Goal: Task Accomplishment & Management: Use online tool/utility

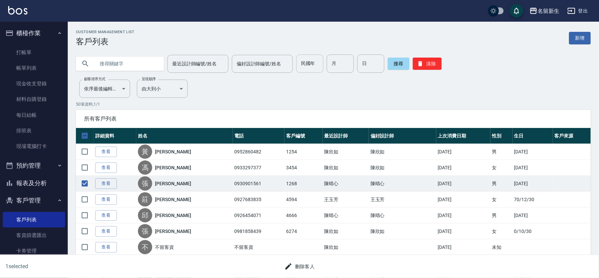
click at [298, 62] on input "民國年" at bounding box center [309, 64] width 27 height 18
type input "78"
type input "10"
type input "03"
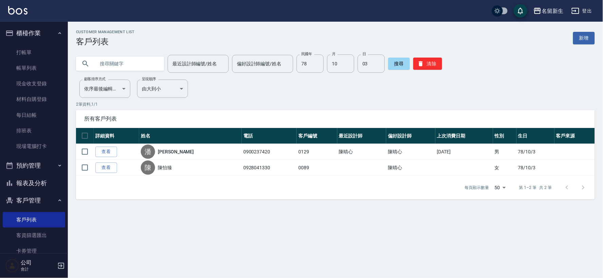
click at [110, 22] on div "Customer Management List 客戶列表 新增 最近設計師編號/姓名 最近設計師編號/姓名 偏好設計師編號/姓名 偏好設計師編號/姓名 民國…" at bounding box center [335, 115] width 535 height 186
click at [33, 51] on link "打帳單" at bounding box center [34, 53] width 62 height 16
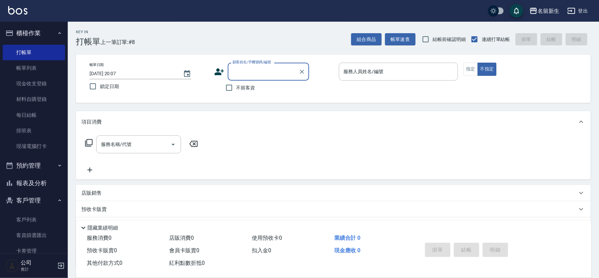
click at [219, 67] on icon at bounding box center [219, 72] width 10 height 10
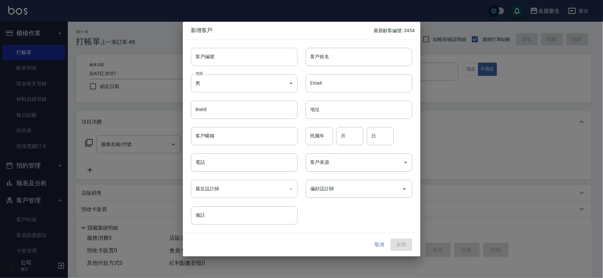
click at [233, 51] on input "客戶編號" at bounding box center [244, 57] width 107 height 18
type input "3456"
type input "洪碧玉"
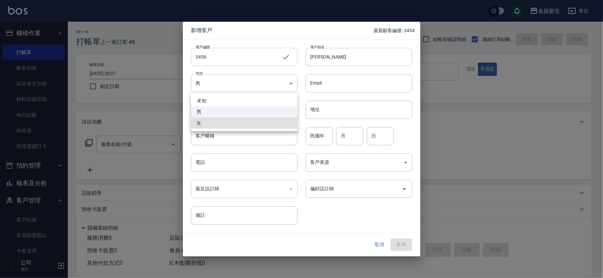
type input "FEMALE"
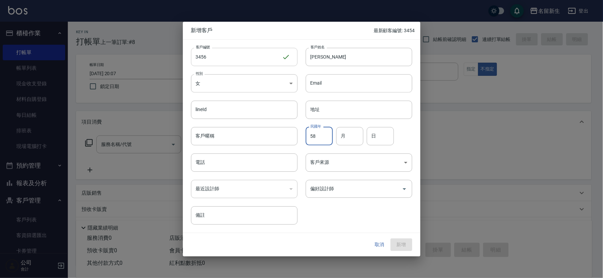
type input "58"
type input "11"
type input "01"
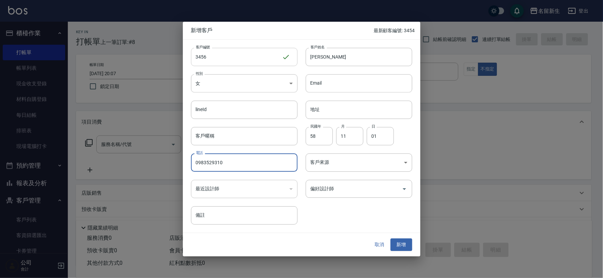
type input "0983529310"
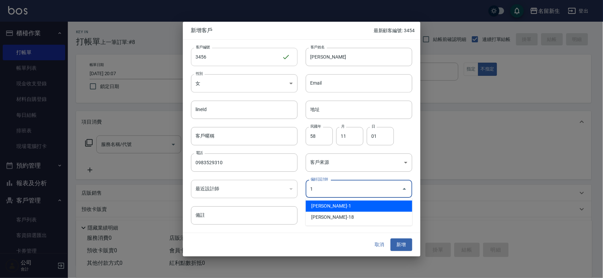
type input "王玉芳"
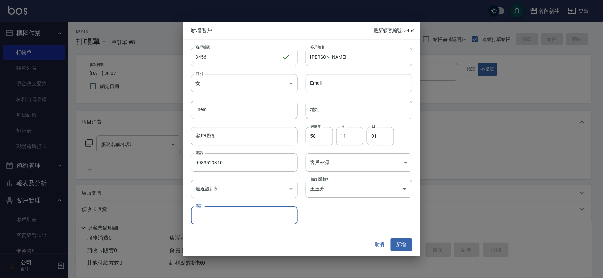
click at [390, 239] on button "新增" at bounding box center [401, 245] width 22 height 13
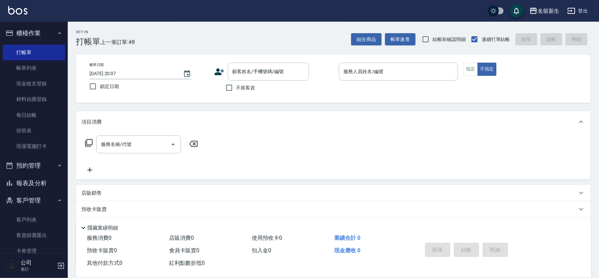
click at [219, 73] on icon at bounding box center [219, 72] width 9 height 7
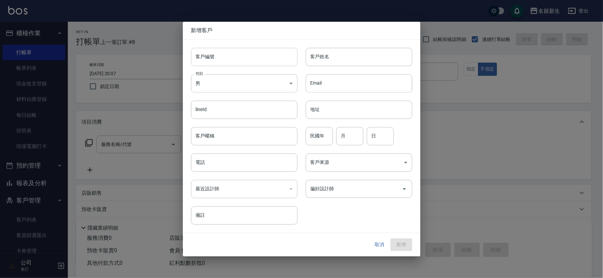
drag, startPoint x: 219, startPoint y: 73, endPoint x: 223, endPoint y: 66, distance: 8.0
click at [223, 66] on input "客戶編號" at bounding box center [244, 57] width 107 height 18
type input "3455"
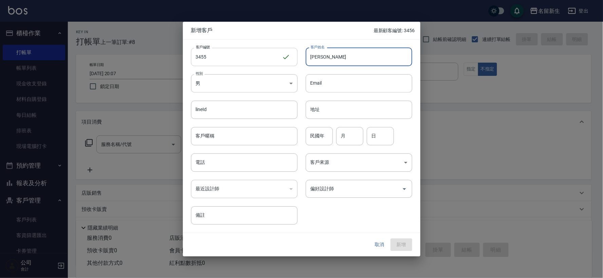
type input "張雅慧"
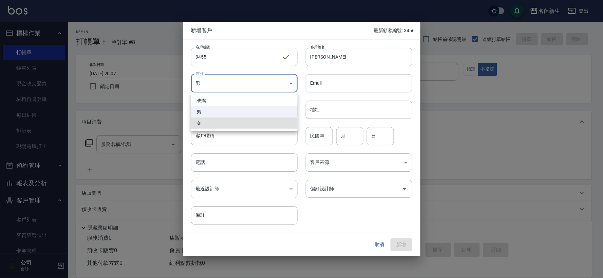
type input "FEMALE"
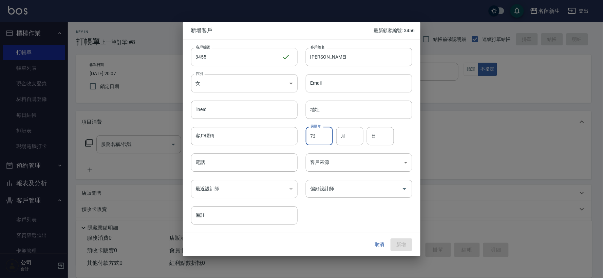
type input "73"
type input "09"
type input "08"
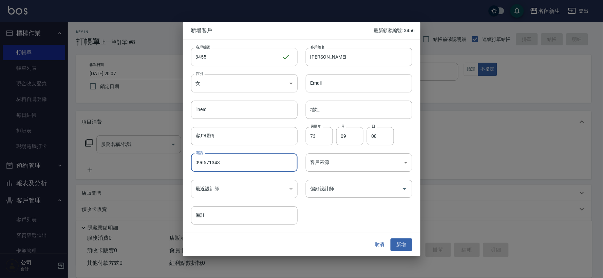
type input "096571343"
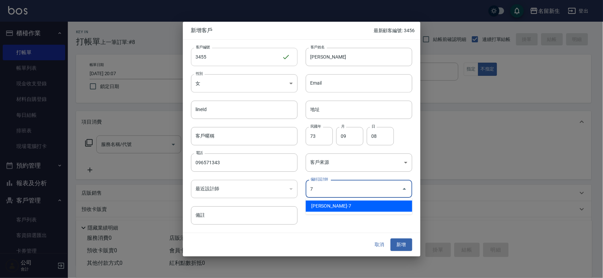
type input "陳晴心"
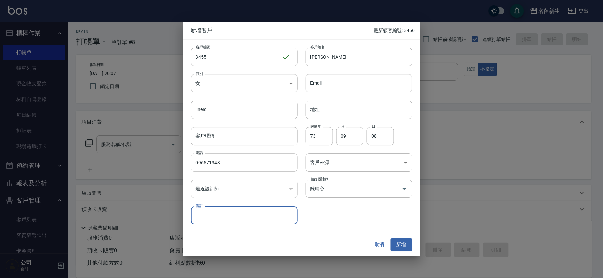
click at [223, 167] on input "096571343" at bounding box center [244, 163] width 107 height 18
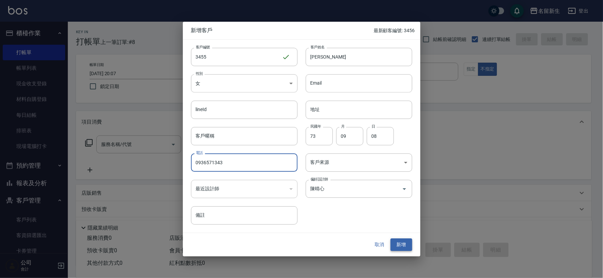
type input "0936571343"
click at [411, 248] on button "新增" at bounding box center [401, 245] width 22 height 13
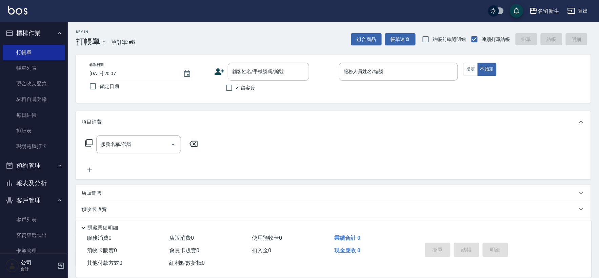
click at [248, 60] on div "帳單日期 2025/09/18 20:07 鎖定日期 顧客姓名/手機號碼/編號 顧客姓名/手機號碼/編號 不留客資 服務人員姓名/編號 服務人員姓名/編號 指…" at bounding box center [333, 79] width 515 height 49
click at [251, 70] on div "顧客姓名/手機號碼/編號 顧客姓名/手機號碼/編號" at bounding box center [268, 72] width 81 height 18
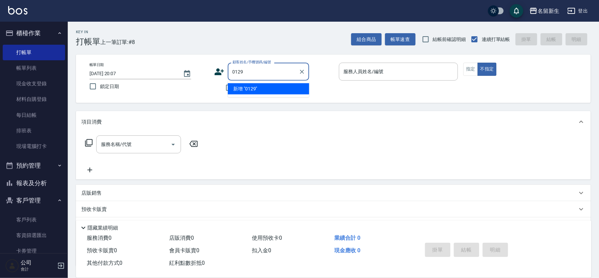
type input "0129"
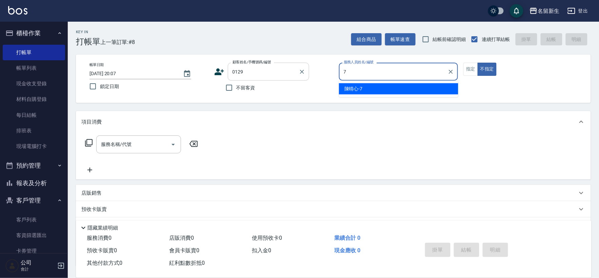
type input "陳晴心-7"
type button "false"
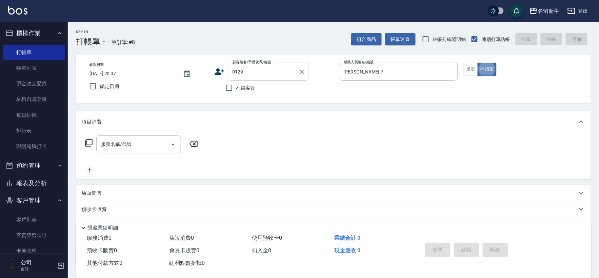
type input "潘之倫/0900237420/0129"
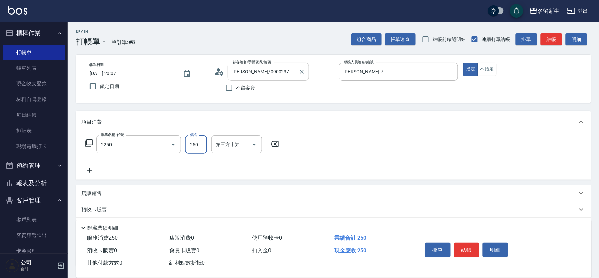
type input "剪髮(2250)"
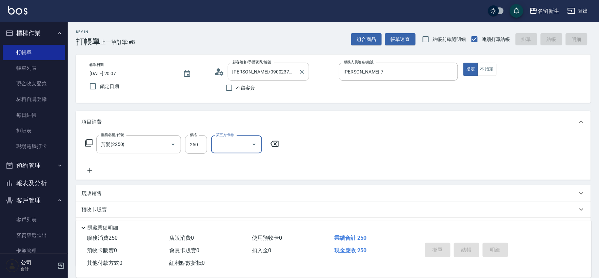
type input "2025/09/18 20:08"
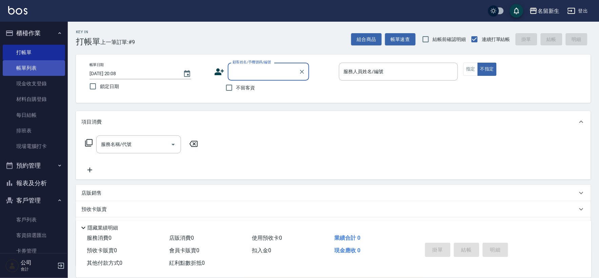
click at [22, 63] on link "帳單列表" at bounding box center [34, 68] width 62 height 16
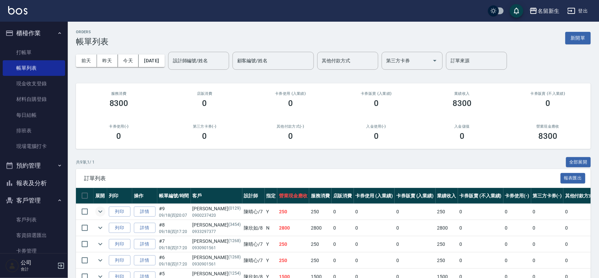
click at [96, 210] on icon "expand row" at bounding box center [100, 212] width 8 height 8
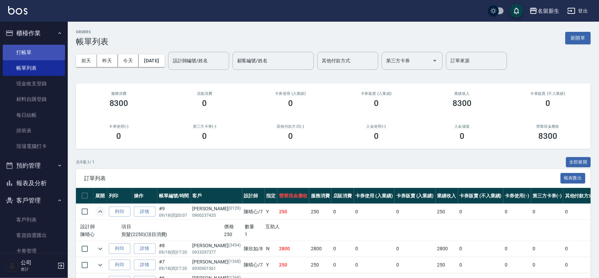
click at [27, 47] on link "打帳單" at bounding box center [34, 53] width 62 height 16
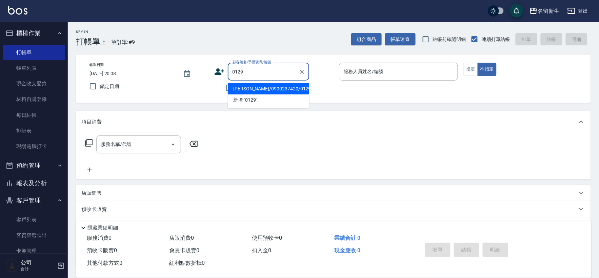
type input "潘之倫/0900237420/0129"
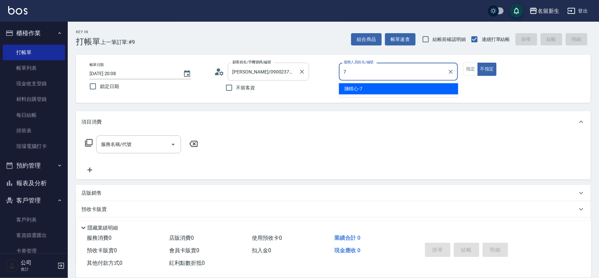
type input "陳晴心-7"
type button "false"
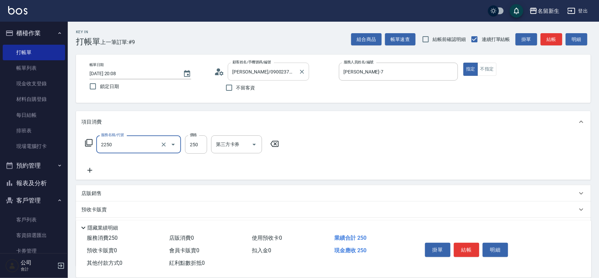
type input "剪髮(2250)"
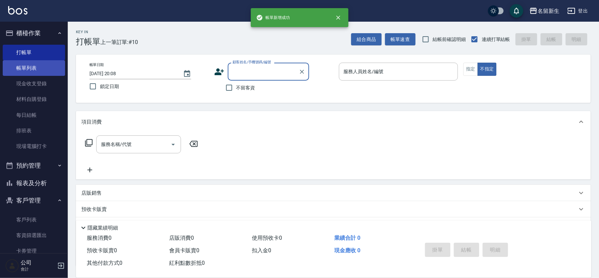
click at [25, 66] on link "帳單列表" at bounding box center [34, 68] width 62 height 16
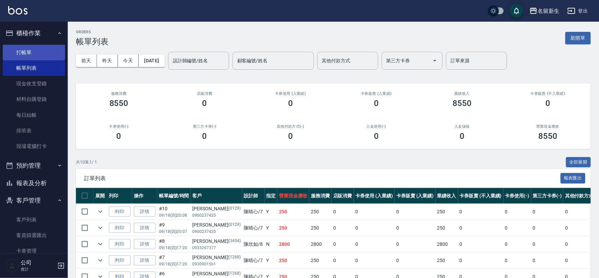
click at [35, 54] on link "打帳單" at bounding box center [34, 53] width 62 height 16
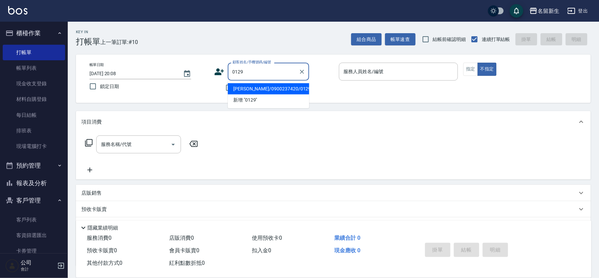
type input "潘之倫/0900237420/0129"
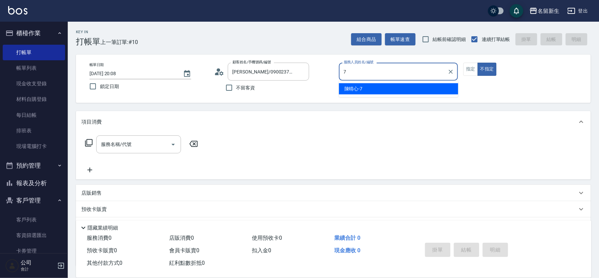
type input "7"
type button "false"
type input "陳晴心-7"
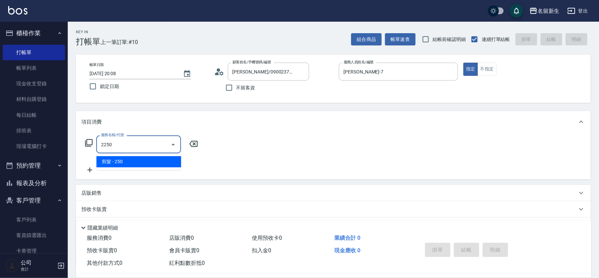
type input "剪髮(2250)"
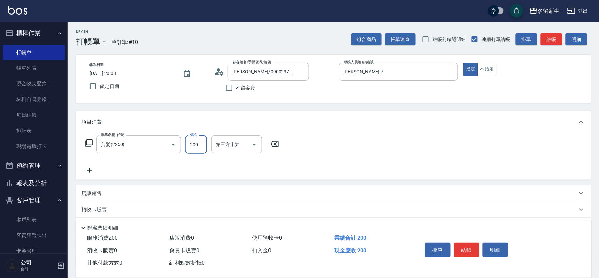
type input "200"
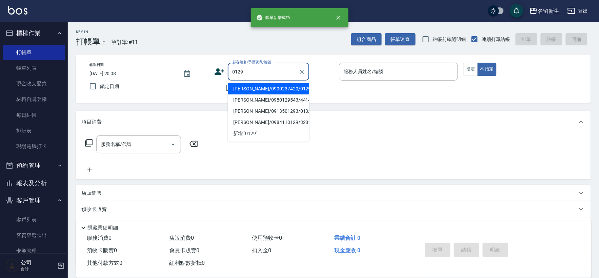
type input "潘之倫/0900237420/0129"
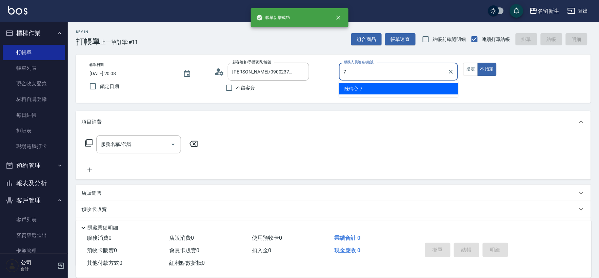
type input "陳晴心-7"
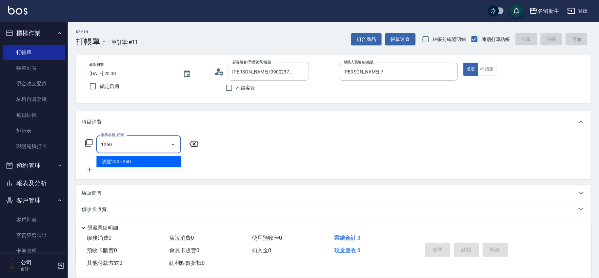
type input "洗髮250(1250)"
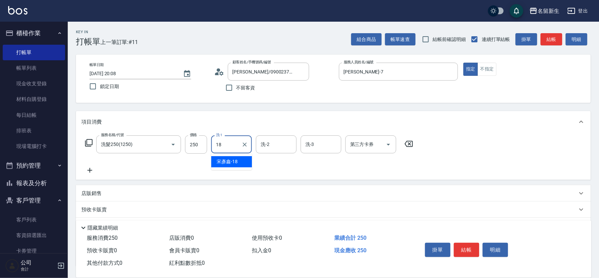
type input "宋彥鑫-18"
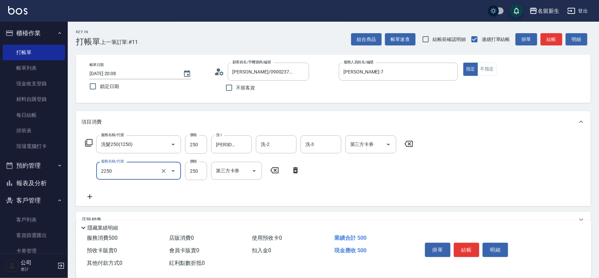
type input "剪髮(2250)"
type input "200"
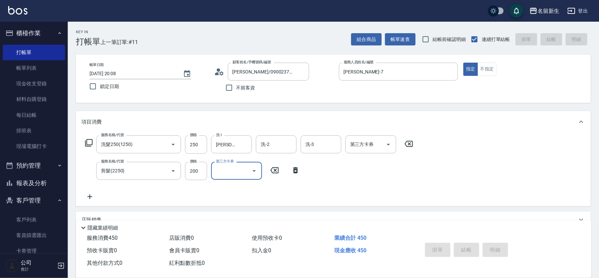
type input "2025/09/18 20:09"
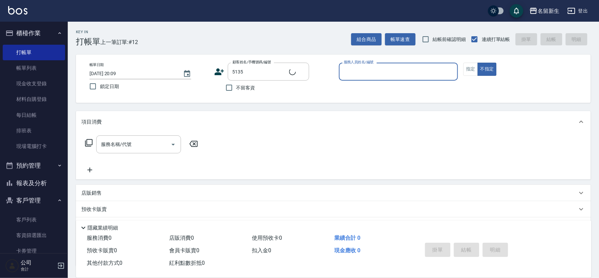
type input "黃淑媛/0935938627/5135"
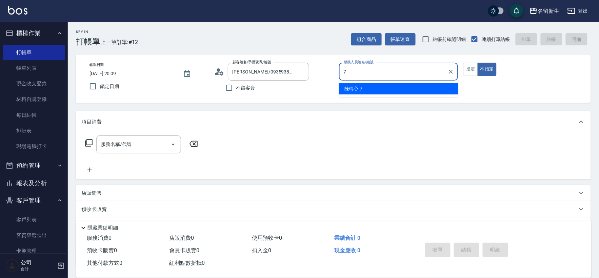
type input "陳晴心-7"
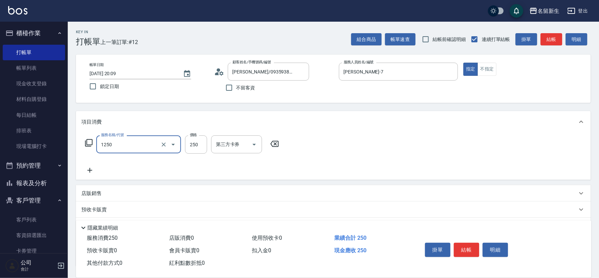
type input "洗髮250(1250)"
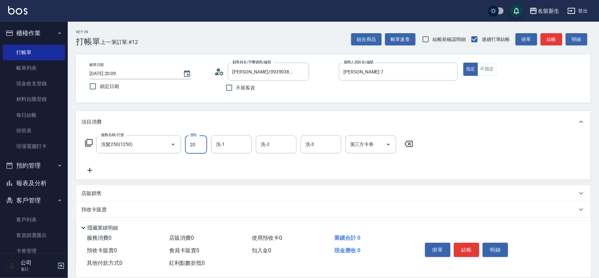
type input "250"
type input "宋彥鑫-18"
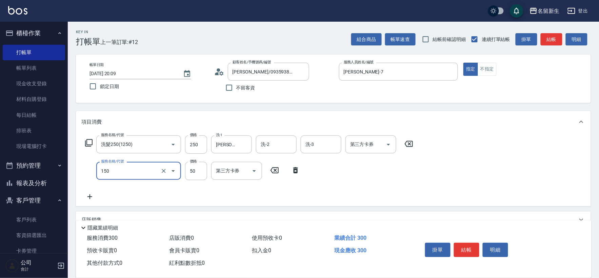
type input "精油(150)"
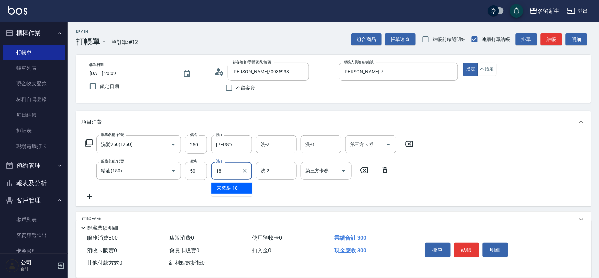
type input "宋彥鑫-18"
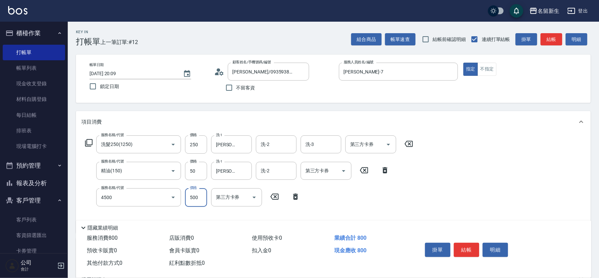
type input "補染(4500)"
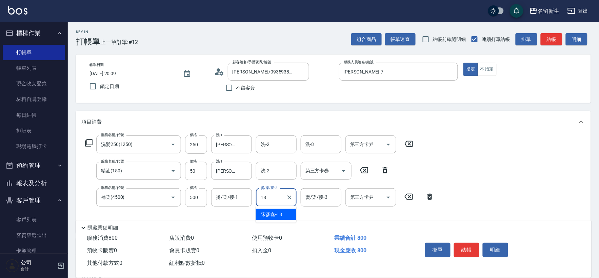
type input "宋彥鑫-18"
type input "原價801~1200護髮(51200)"
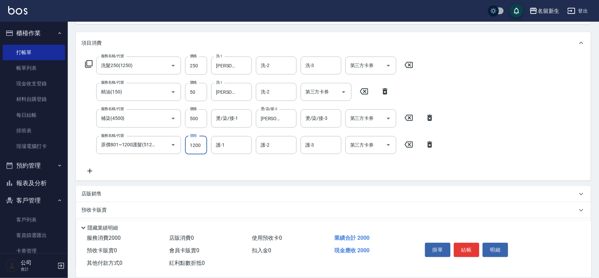
scroll to position [132, 0]
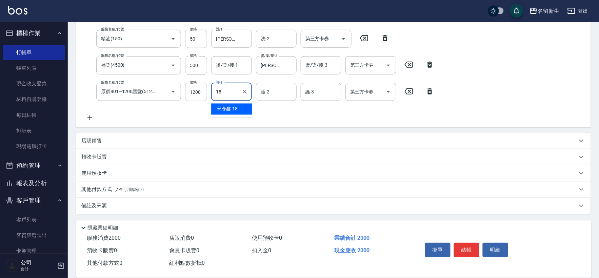
type input "宋彥鑫-18"
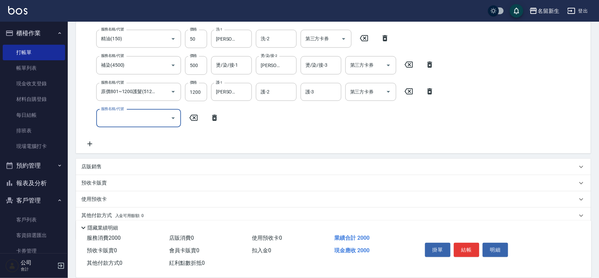
scroll to position [0, 0]
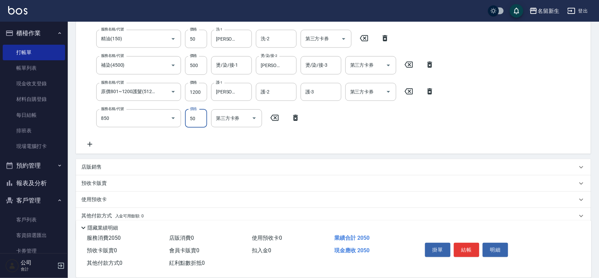
type input "吹捲(850)"
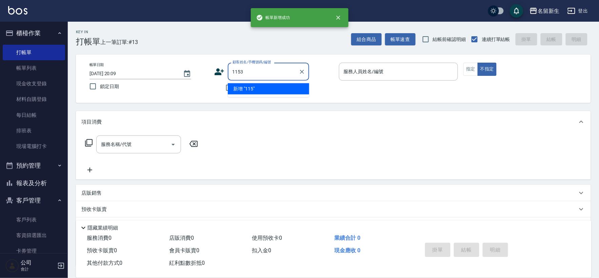
type input "1153"
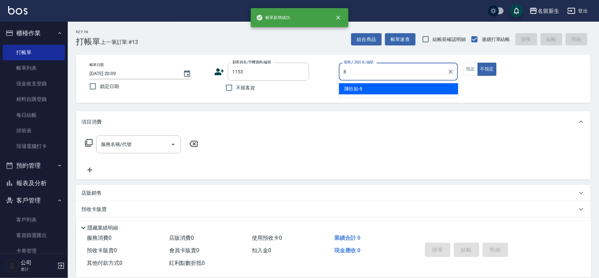
type input "陳欣如-8"
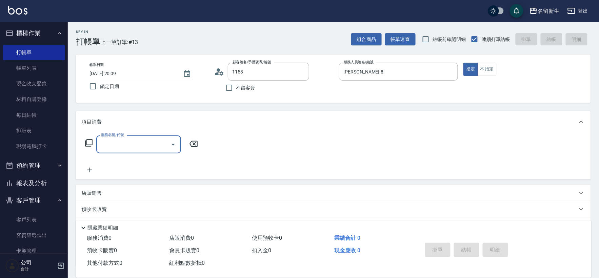
type input "鄭淳?/0989729658/1153"
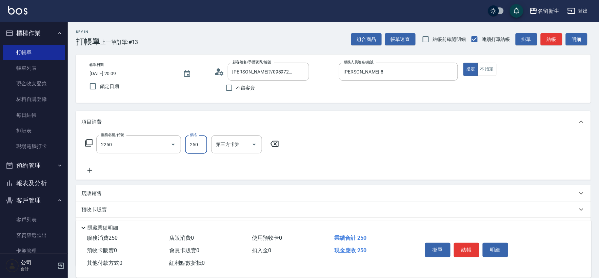
type input "剪髮(2250)"
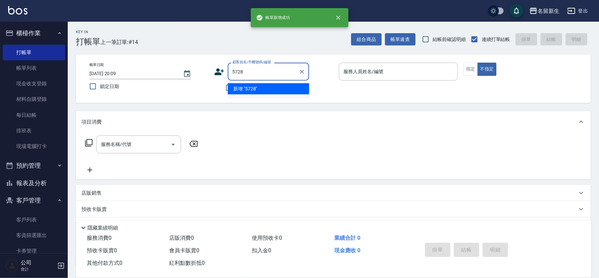
type input "5728"
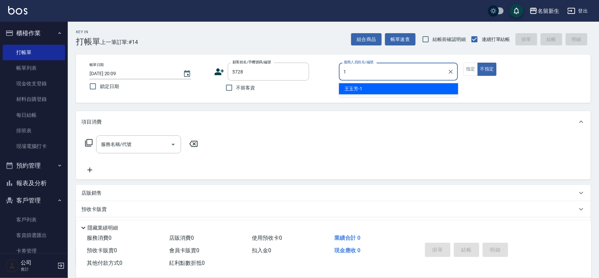
type input "王玉芳-1"
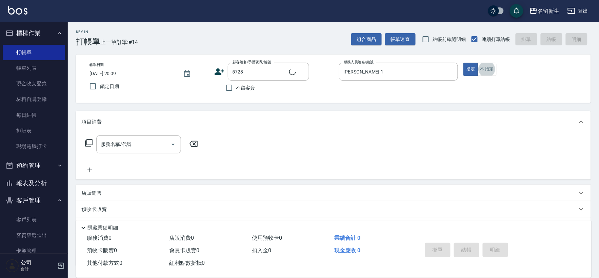
type input "沈嘉琪/0938033125/5728"
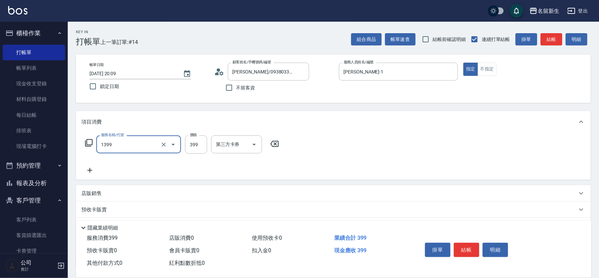
type input "健康洗髮(1399)"
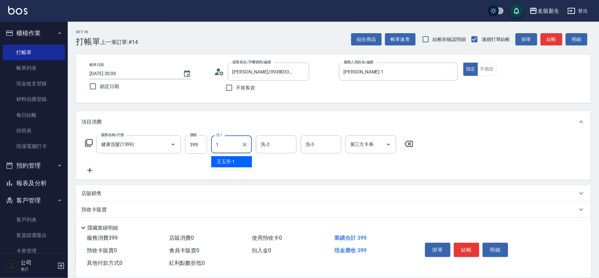
type input "王玉芳-1"
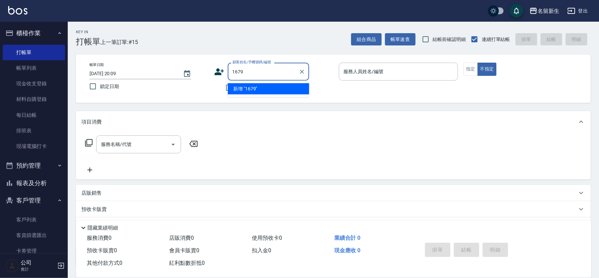
type input "1679"
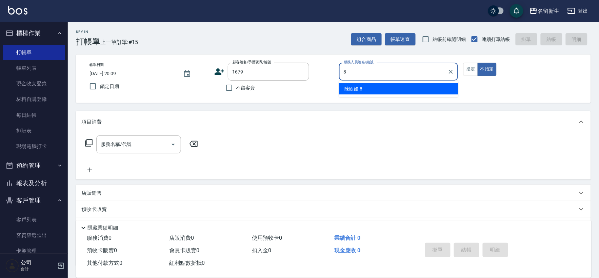
type input "陳欣如-8"
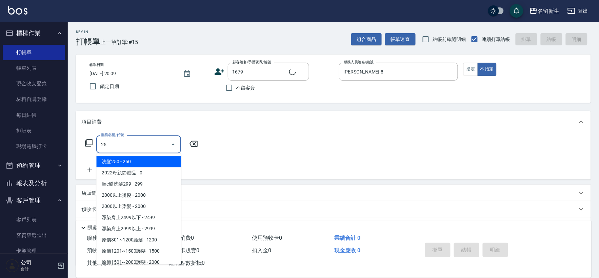
type input "250"
type input "徐明真/0901212001/1679"
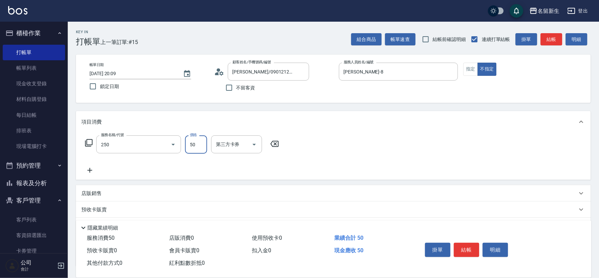
type input "剪瀏海(250)"
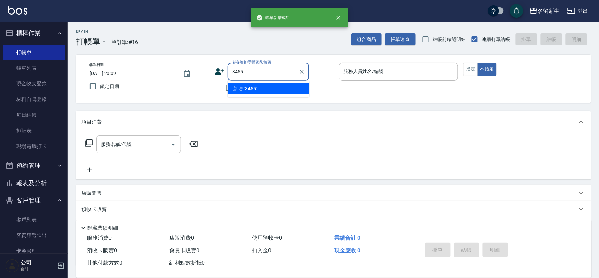
type input "3455"
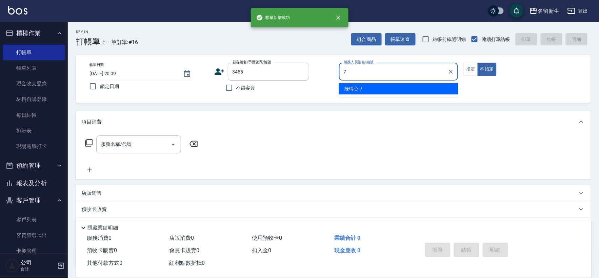
type input "陳晴心-7"
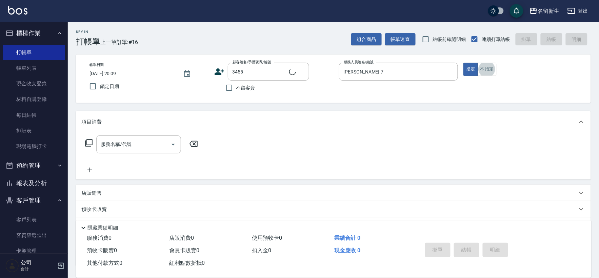
type input "張雅慧/0936571343/3455"
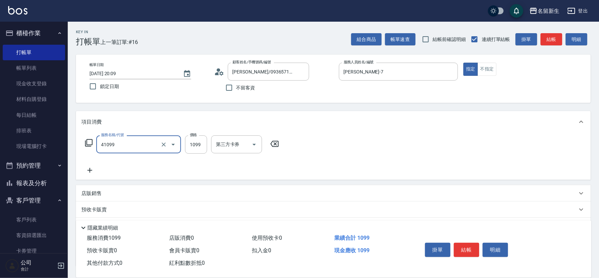
type input "公司活動/早鳥(41099)"
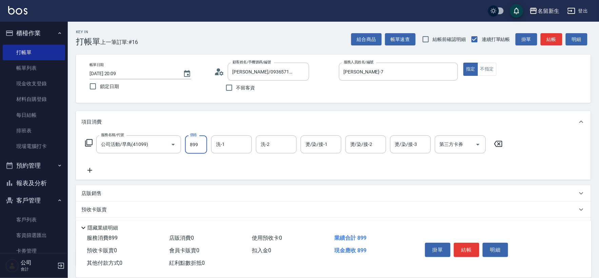
type input "899"
type input "宋彥鑫-18"
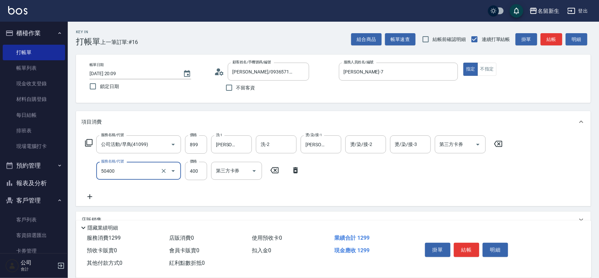
type input "原價1~400護髮(50400)"
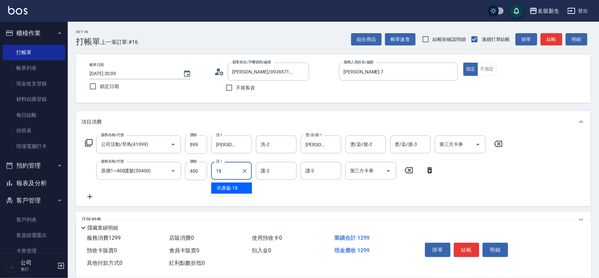
type input "宋彥鑫-18"
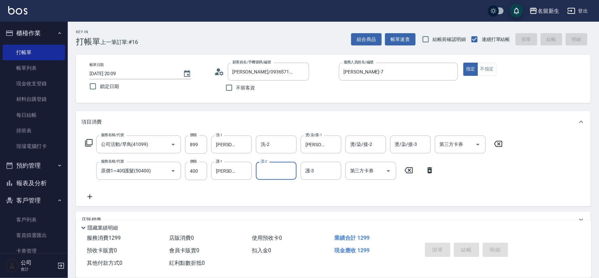
type input "2025/09/18 20:10"
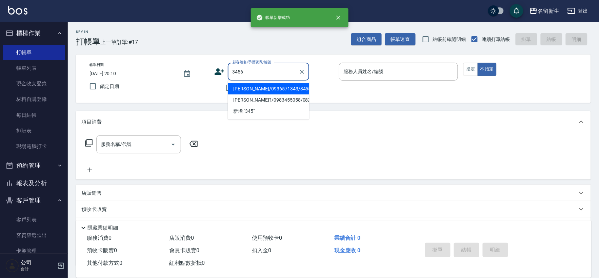
type input "3456"
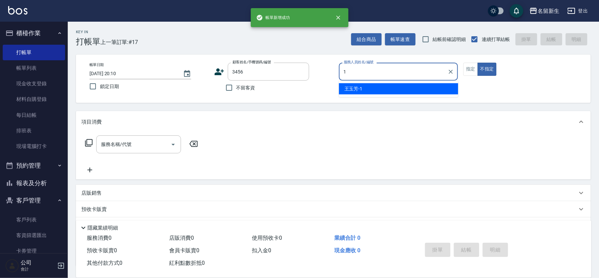
type input "王玉芳-1"
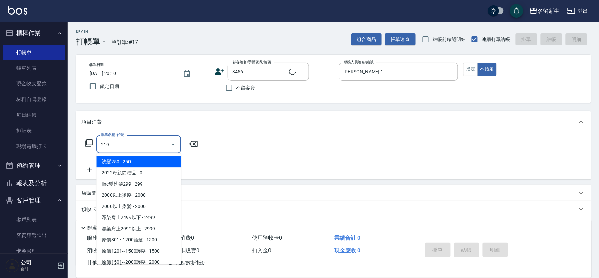
type input "2199"
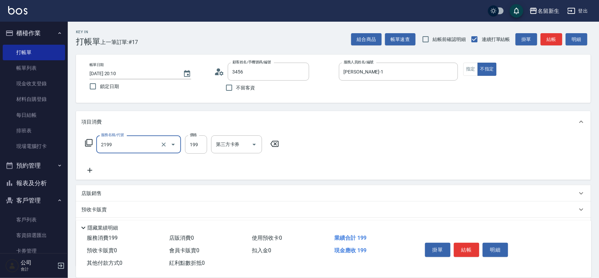
type input "洪碧玉/0983529310/3456"
type input "不指定剪髮活動(2199)"
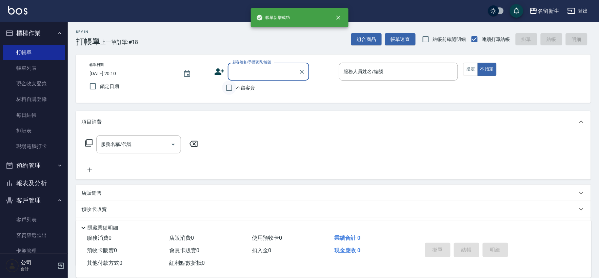
click at [231, 89] on input "不留客資" at bounding box center [229, 88] width 14 height 14
checkbox input "true"
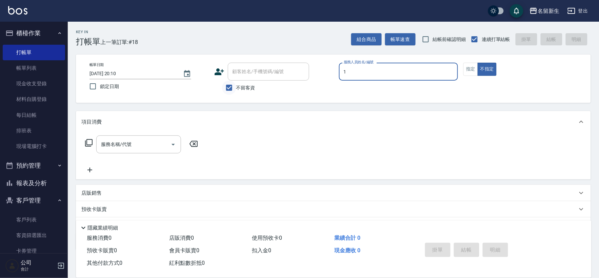
type input "王玉芳-1"
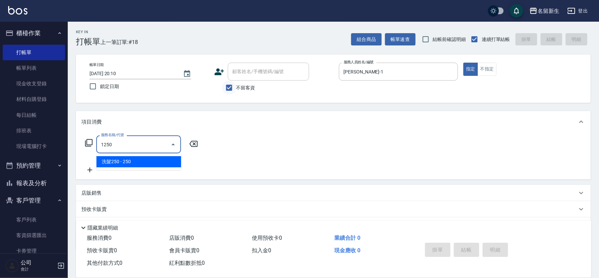
type input "洗髮250(1250)"
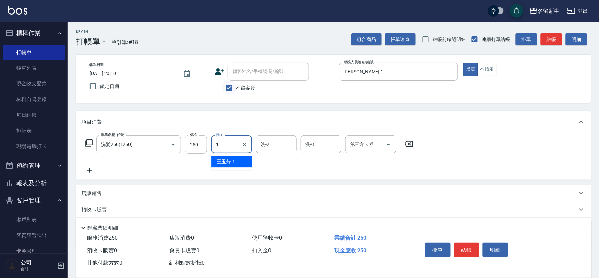
type input "王玉芳-1"
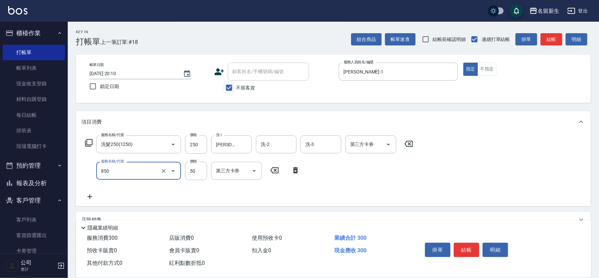
type input "吹捲(850)"
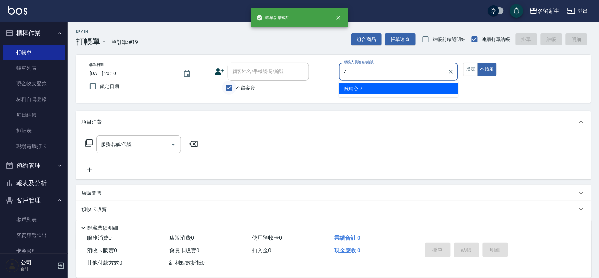
type input "陳晴心-7"
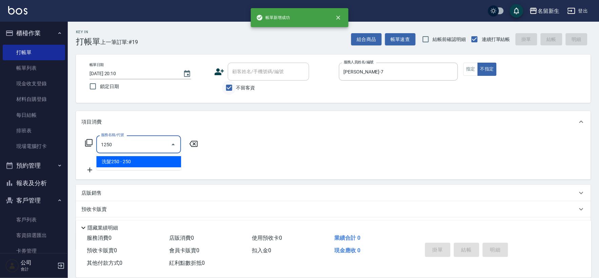
type input "洗髮250(1250)"
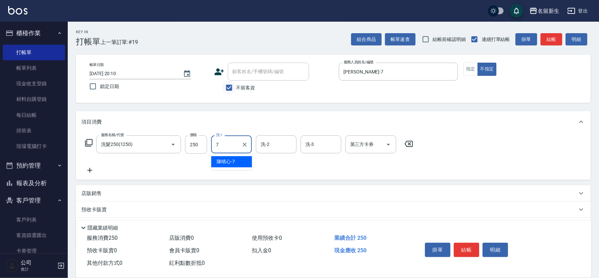
type input "陳晴心-7"
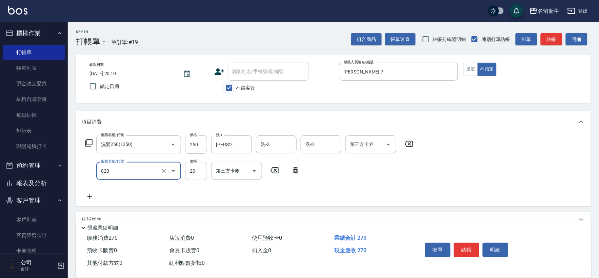
type input "潤絲(820)"
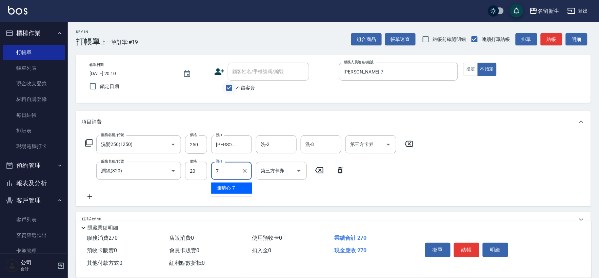
type input "陳晴心-7"
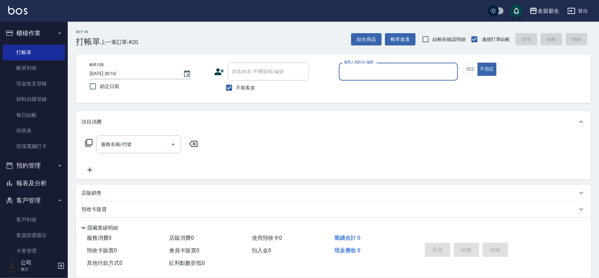
click at [41, 182] on button "報表及分析" at bounding box center [34, 184] width 62 height 18
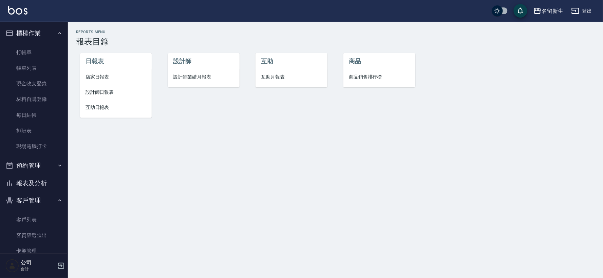
drag, startPoint x: 188, startPoint y: 90, endPoint x: 191, endPoint y: 87, distance: 3.9
click at [188, 90] on div "設計師 設計師業績月報表" at bounding box center [200, 81] width 88 height 86
click at [191, 87] on ul "設計師 設計師業績月報表" at bounding box center [204, 70] width 72 height 34
click at [195, 77] on span "設計師業績月報表" at bounding box center [203, 77] width 61 height 7
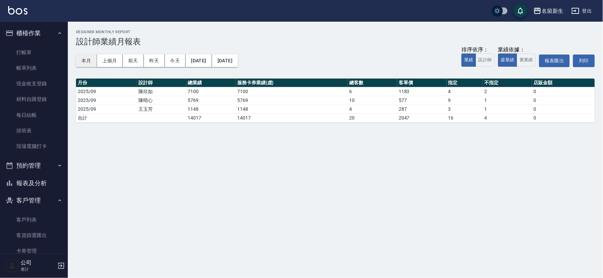
click at [78, 58] on button "本月" at bounding box center [86, 61] width 21 height 13
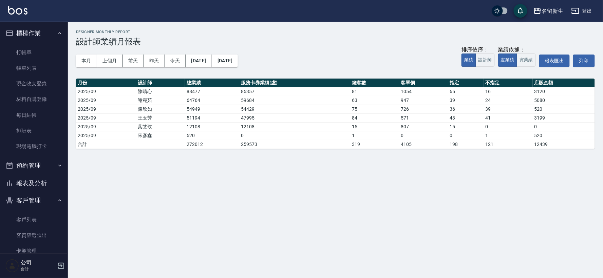
click at [30, 185] on button "報表及分析" at bounding box center [34, 184] width 62 height 18
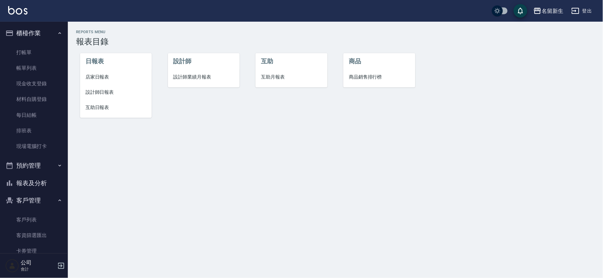
click at [99, 74] on span "店家日報表" at bounding box center [115, 77] width 61 height 7
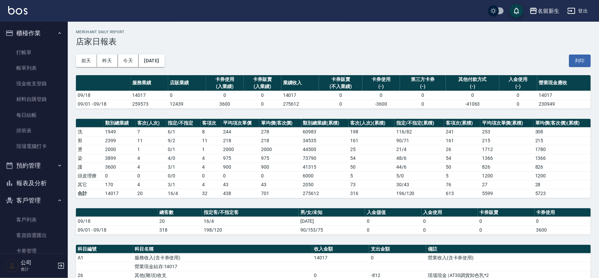
click at [19, 189] on button "報表及分析" at bounding box center [34, 184] width 62 height 18
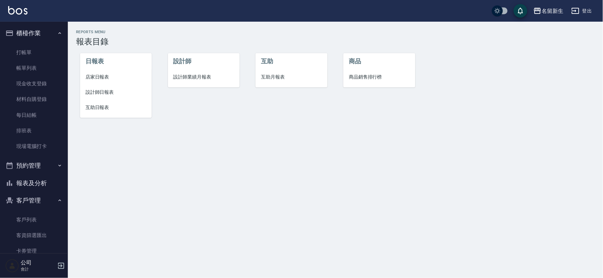
click at [109, 79] on span "店家日報表" at bounding box center [115, 77] width 61 height 7
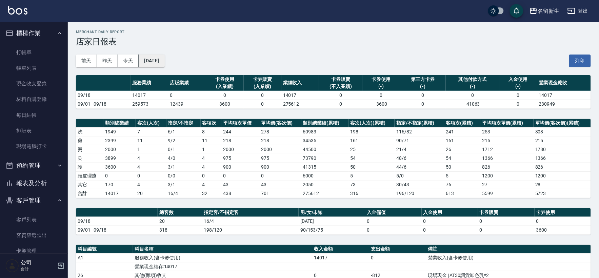
click at [160, 60] on button "[DATE]" at bounding box center [152, 61] width 26 height 13
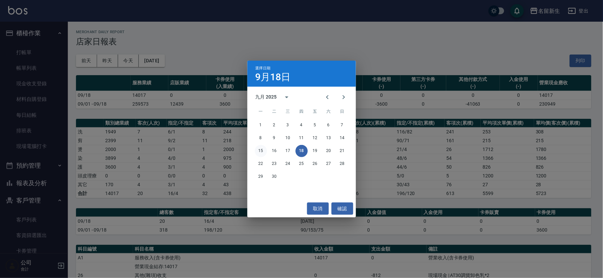
click at [257, 152] on button "15" at bounding box center [261, 151] width 12 height 12
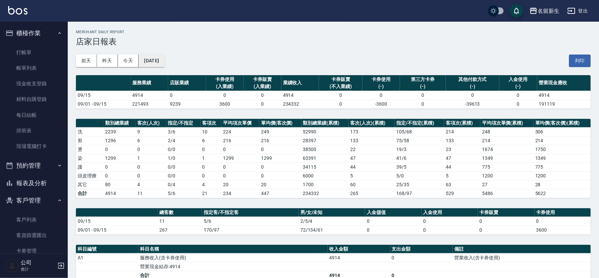
click at [165, 60] on button "[DATE]" at bounding box center [152, 61] width 26 height 13
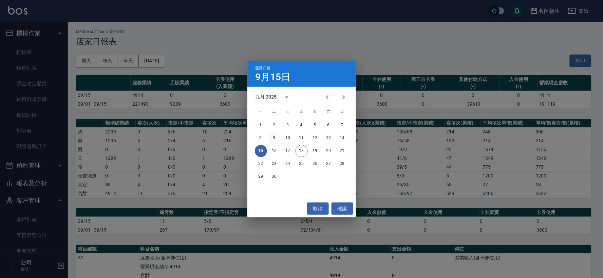
click at [272, 143] on button "9" at bounding box center [274, 138] width 12 height 12
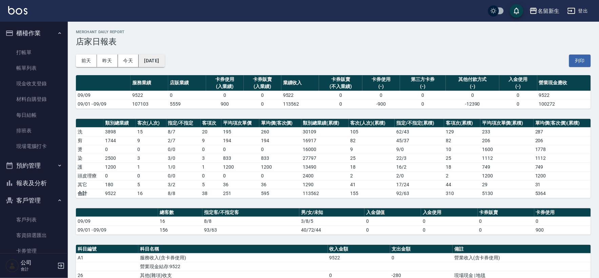
click at [165, 59] on button "[DATE]" at bounding box center [152, 61] width 26 height 13
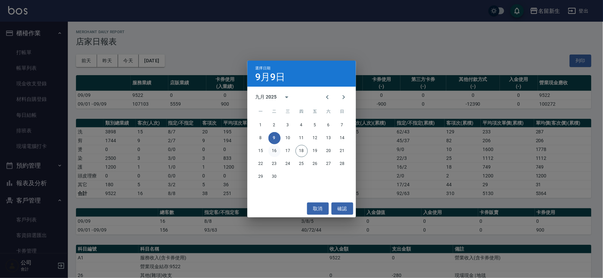
click at [274, 148] on button "16" at bounding box center [274, 151] width 12 height 12
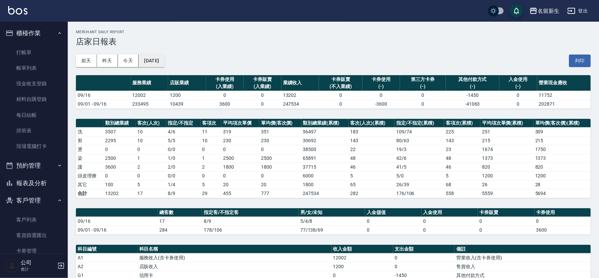
click at [161, 66] on button "[DATE]" at bounding box center [152, 61] width 26 height 13
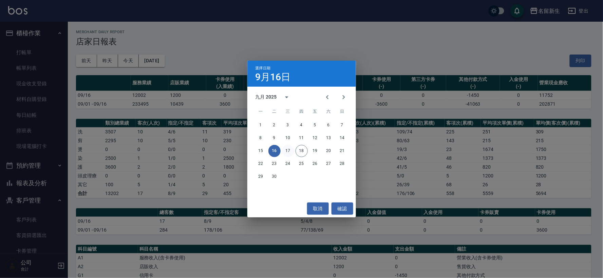
click at [290, 149] on button "17" at bounding box center [288, 151] width 12 height 12
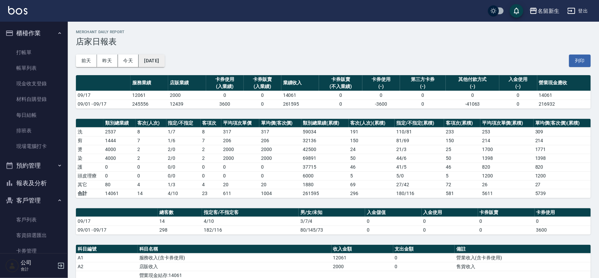
drag, startPoint x: 175, startPoint y: 67, endPoint x: 171, endPoint y: 64, distance: 4.8
click at [173, 65] on div "前天 昨天 今天 2025/09/17 列印" at bounding box center [333, 60] width 515 height 29
click at [165, 63] on button "[DATE]" at bounding box center [152, 61] width 26 height 13
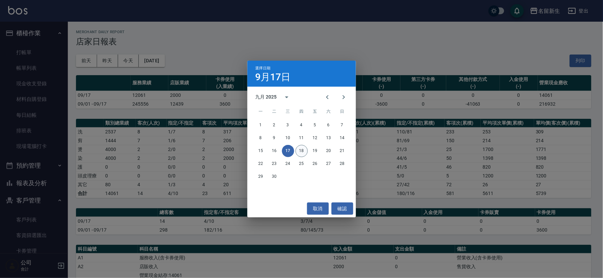
click at [297, 148] on button "18" at bounding box center [301, 151] width 12 height 12
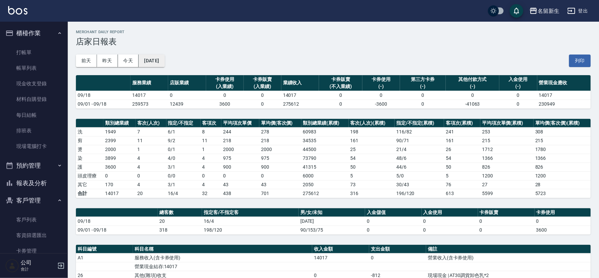
click at [165, 66] on button "[DATE]" at bounding box center [152, 61] width 26 height 13
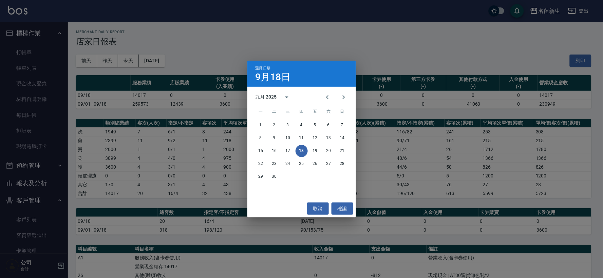
click at [299, 32] on div "選擇日期 9月18日 九月 2025 一 二 三 四 五 六 日 1 2 3 4 5 6 7 8 9 10 11 12 13 14 15 16 17 18 1…" at bounding box center [301, 139] width 603 height 278
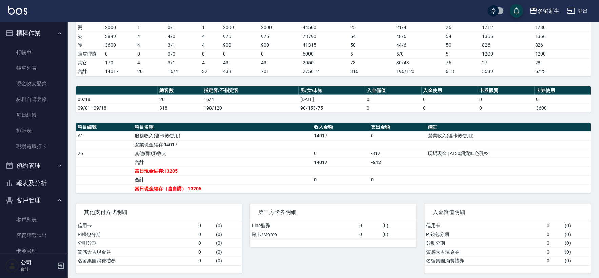
scroll to position [127, 0]
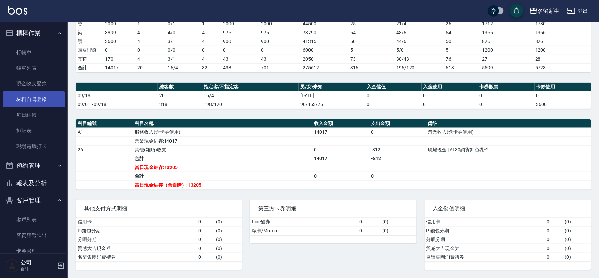
click at [36, 71] on link "帳單列表" at bounding box center [34, 68] width 62 height 16
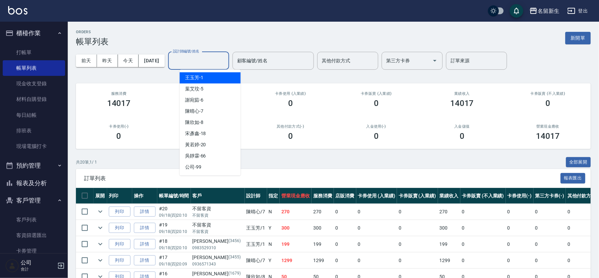
click at [200, 56] on div "設計師編號/姓名 設計師編號/姓名" at bounding box center [198, 61] width 61 height 18
click at [202, 79] on span "王玉芳 -1" at bounding box center [194, 78] width 18 height 7
type input "王玉芳-1"
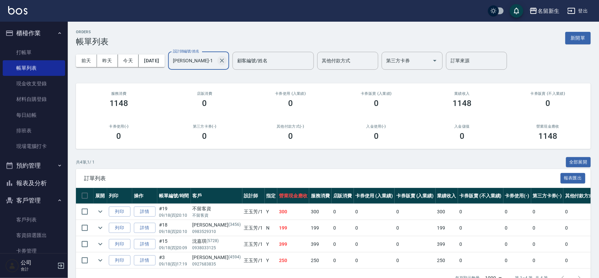
click at [226, 61] on icon "Clear" at bounding box center [222, 60] width 7 height 7
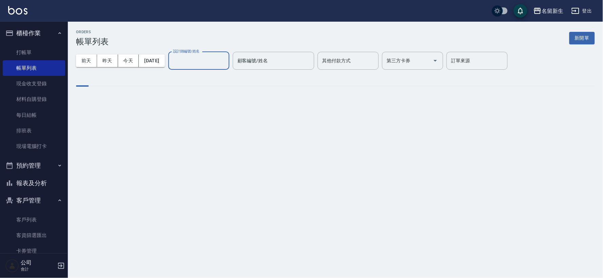
click at [215, 58] on input "設計師編號/姓名" at bounding box center [198, 61] width 55 height 12
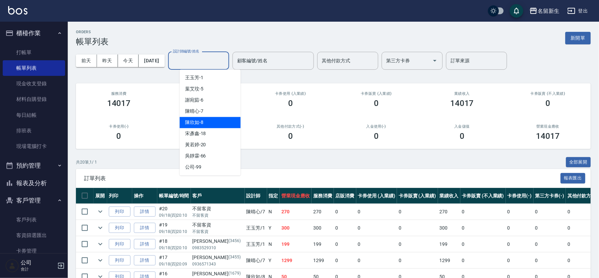
click at [204, 121] on div "陳欣如 -8" at bounding box center [210, 122] width 61 height 11
type input "陳欣如-8"
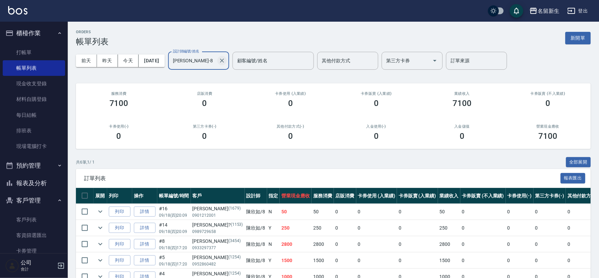
click at [224, 61] on icon "Clear" at bounding box center [222, 61] width 4 height 4
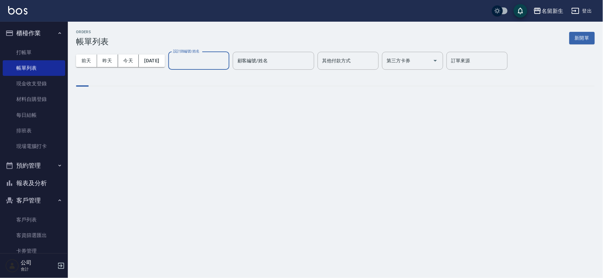
click at [212, 62] on input "設計師編號/姓名" at bounding box center [198, 61] width 55 height 12
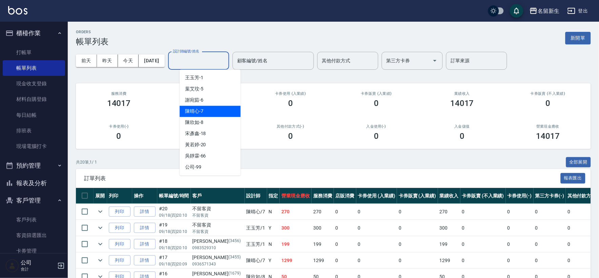
click at [202, 115] on div "陳晴心 -7" at bounding box center [210, 111] width 61 height 11
type input "陳晴心-7"
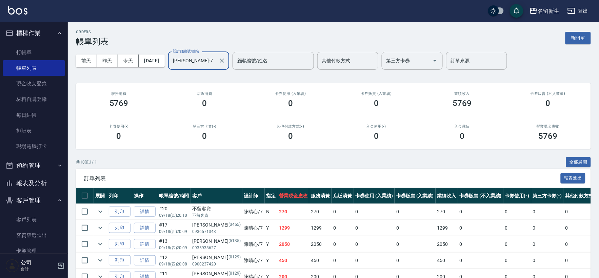
click at [39, 185] on button "報表及分析" at bounding box center [34, 184] width 62 height 18
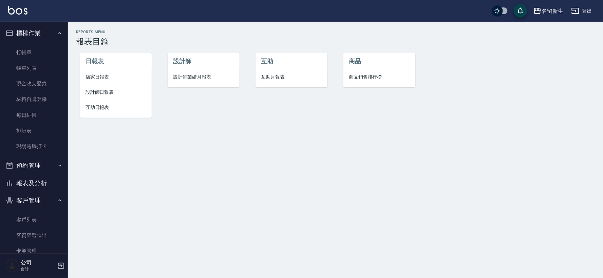
click at [99, 76] on span "店家日報表" at bounding box center [115, 77] width 61 height 7
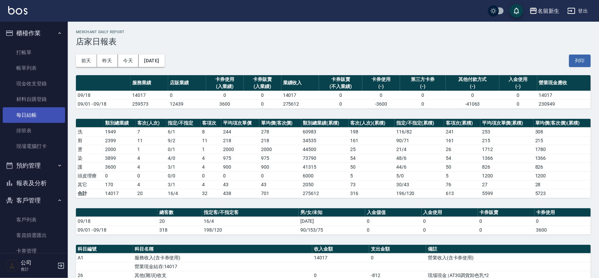
click at [38, 117] on link "每日結帳" at bounding box center [34, 116] width 62 height 16
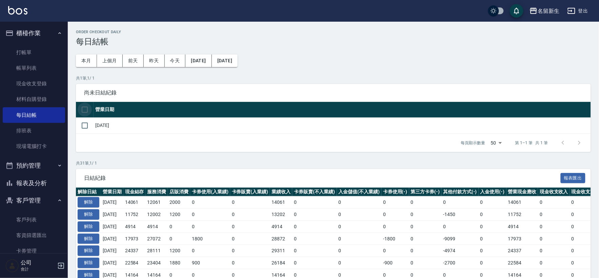
click at [89, 112] on input "checkbox" at bounding box center [85, 110] width 14 height 14
checkbox input "true"
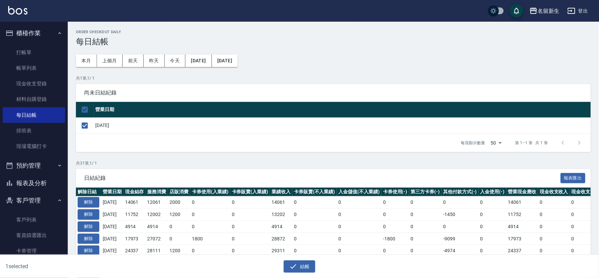
click at [297, 276] on div "1 selected 結帳" at bounding box center [299, 266] width 599 height 23
click at [298, 274] on div "1 selected 結帳" at bounding box center [299, 266] width 599 height 23
click at [301, 268] on button "結帳" at bounding box center [300, 267] width 32 height 13
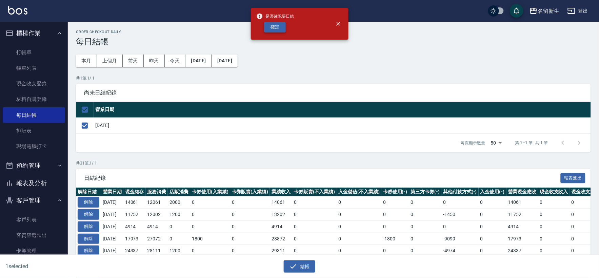
click at [276, 27] on button "確定" at bounding box center [275, 27] width 22 height 11
checkbox input "false"
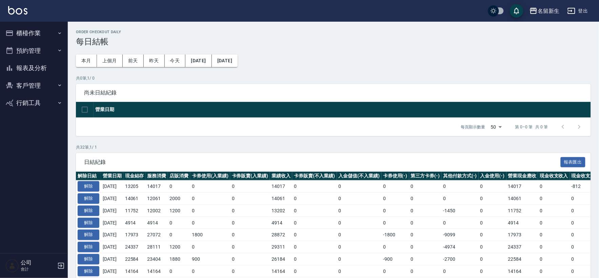
click at [58, 64] on button "報表及分析" at bounding box center [34, 68] width 62 height 18
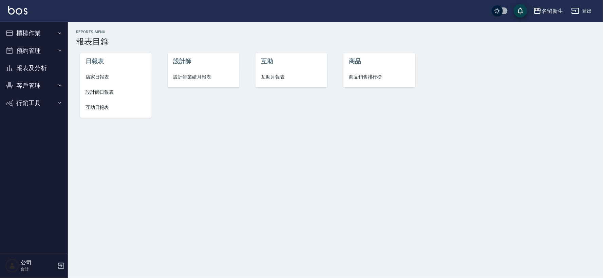
click at [113, 89] on span "設計師日報表" at bounding box center [115, 92] width 61 height 7
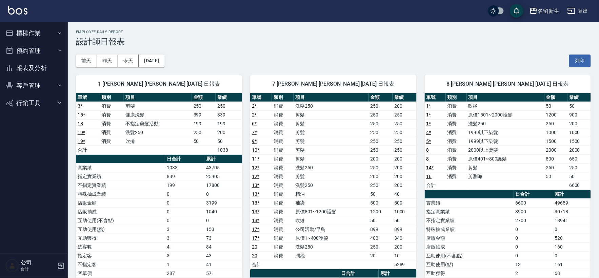
click at [44, 62] on button "報表及分析" at bounding box center [34, 68] width 62 height 18
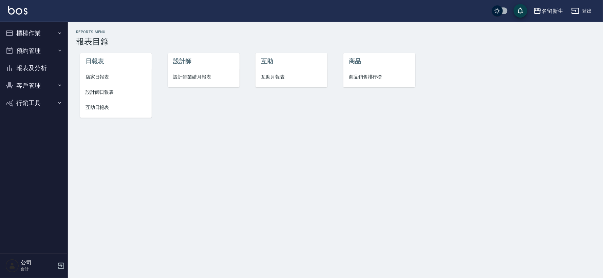
click at [110, 105] on span "互助日報表" at bounding box center [115, 107] width 61 height 7
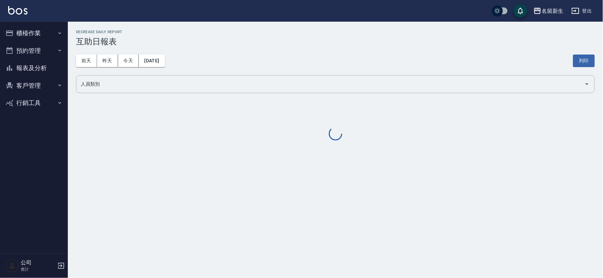
click at [47, 65] on button "報表及分析" at bounding box center [34, 68] width 62 height 18
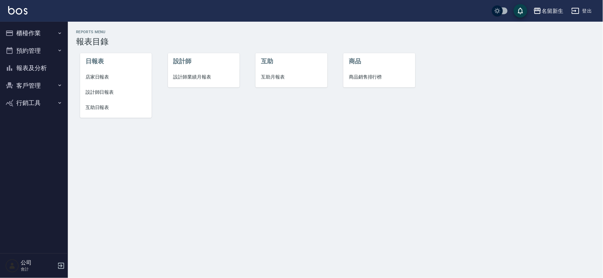
click at [267, 74] on span "互助月報表" at bounding box center [291, 77] width 61 height 7
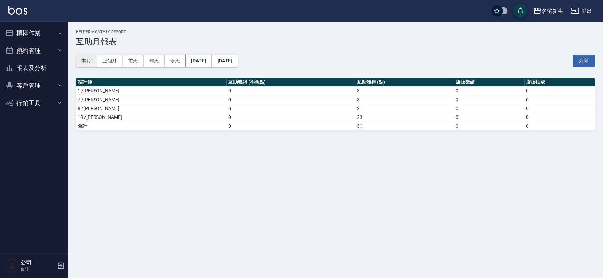
click at [83, 60] on button "本月" at bounding box center [86, 61] width 21 height 13
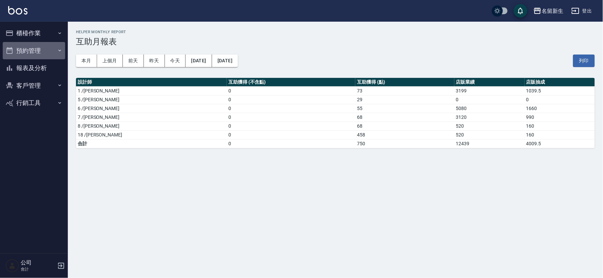
click at [7, 43] on button "預約管理" at bounding box center [34, 51] width 62 height 18
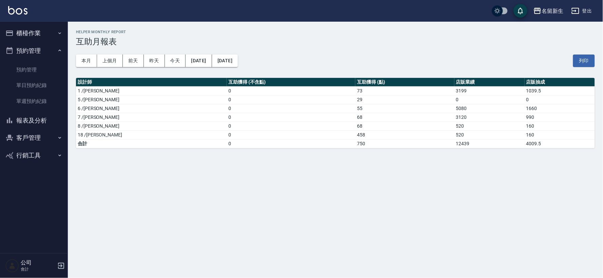
click at [56, 29] on button "櫃檯作業" at bounding box center [34, 33] width 62 height 18
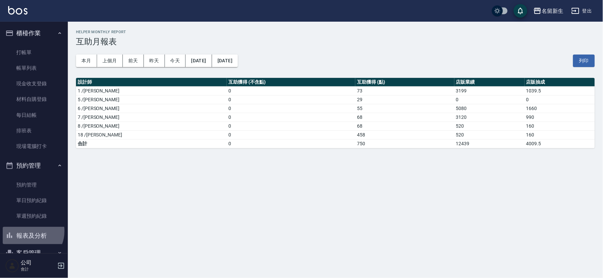
click at [27, 231] on button "報表及分析" at bounding box center [34, 236] width 62 height 18
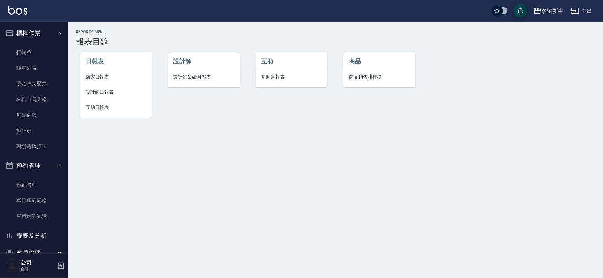
click at [94, 77] on span "店家日報表" at bounding box center [115, 77] width 61 height 7
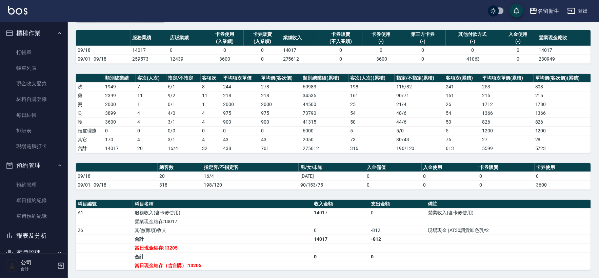
scroll to position [127, 0]
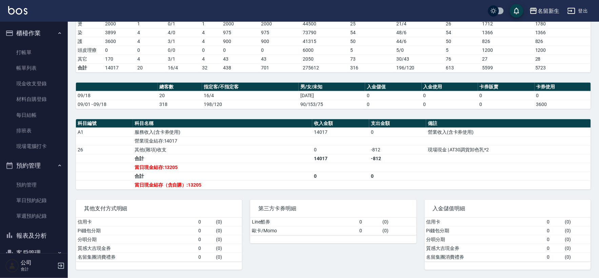
click at [48, 159] on button "預約管理" at bounding box center [34, 166] width 62 height 18
click at [33, 184] on button "報表及分析" at bounding box center [34, 184] width 62 height 18
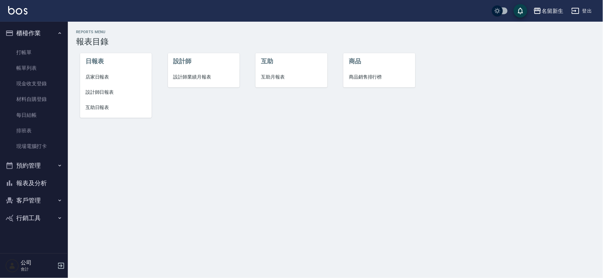
click at [42, 182] on button "報表及分析" at bounding box center [34, 184] width 62 height 18
click at [40, 89] on link "現金收支登錄" at bounding box center [34, 84] width 62 height 16
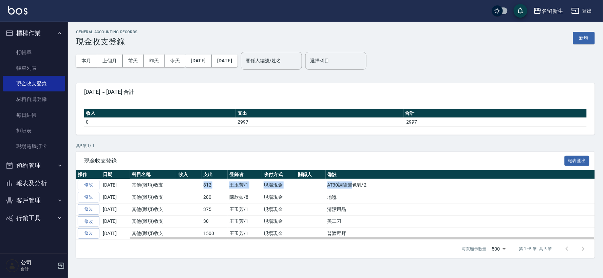
drag, startPoint x: 194, startPoint y: 185, endPoint x: 352, endPoint y: 190, distance: 157.5
click at [352, 190] on tr "修改 2025-09-18 其他(雜項)收支 812 王玉芳/1 現場現金 AT30調貨卸色乳*2" at bounding box center [335, 185] width 519 height 12
click at [352, 190] on td "AT30調貨卸色乳*2" at bounding box center [460, 185] width 269 height 12
click at [373, 190] on td "AT30調貨卸色乳*2" at bounding box center [460, 185] width 269 height 12
drag, startPoint x: 381, startPoint y: 181, endPoint x: 231, endPoint y: 185, distance: 149.6
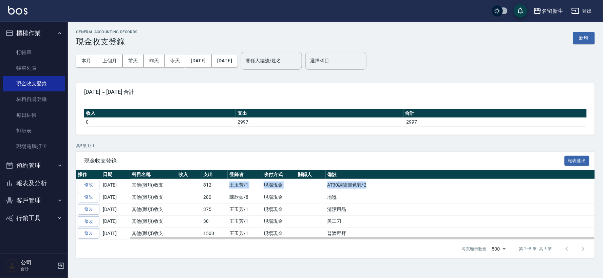
click at [231, 185] on tr "修改 2025-09-18 其他(雜項)收支 812 王玉芳/1 現場現金 AT30調貨卸色乳*2" at bounding box center [335, 185] width 519 height 12
click at [210, 186] on td "812" at bounding box center [215, 185] width 26 height 12
drag, startPoint x: 198, startPoint y: 186, endPoint x: 354, endPoint y: 189, distance: 155.7
click at [326, 188] on tr "修改 2025-09-18 其他(雜項)收支 812 王玉芳/1 現場現金 AT30調貨卸色乳*2" at bounding box center [335, 185] width 519 height 12
click at [421, 189] on td "AT30調貨卸色乳*2" at bounding box center [460, 185] width 269 height 12
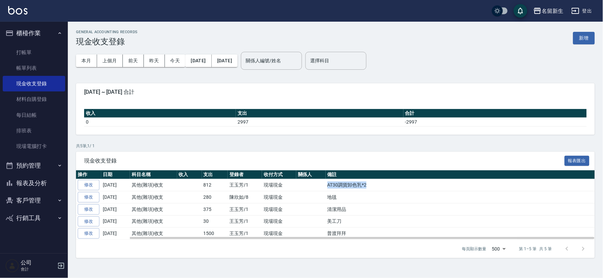
drag, startPoint x: 395, startPoint y: 189, endPoint x: 284, endPoint y: 185, distance: 111.7
click at [284, 185] on tr "修改 2025-09-18 其他(雜項)收支 812 王玉芳/1 現場現金 AT30調貨卸色乳*2" at bounding box center [335, 185] width 519 height 12
click at [283, 186] on td "現場現金" at bounding box center [279, 185] width 34 height 12
click at [95, 184] on link "修改" at bounding box center [89, 185] width 22 height 11
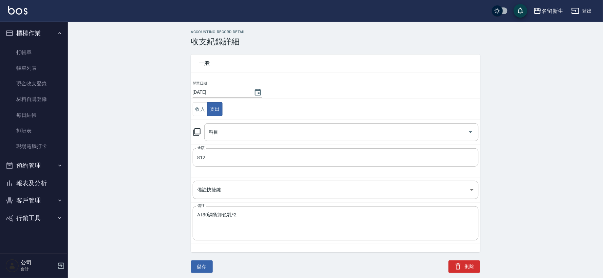
type input "26 其他(雜項)收支"
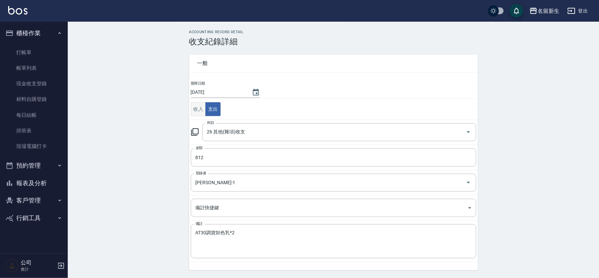
click at [196, 111] on button "收入" at bounding box center [198, 109] width 15 height 14
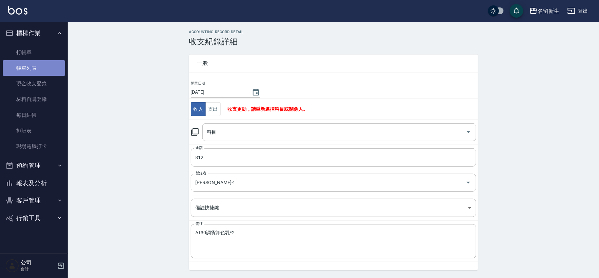
click at [31, 70] on link "帳單列表" at bounding box center [34, 68] width 62 height 16
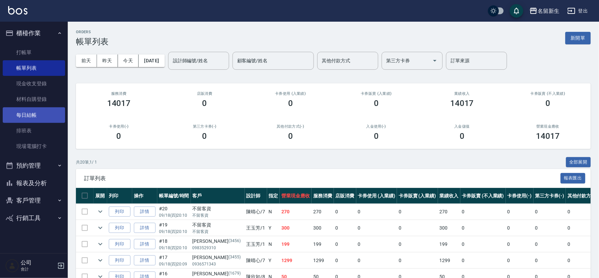
drag, startPoint x: 44, startPoint y: 117, endPoint x: 26, endPoint y: 122, distance: 18.9
click at [44, 116] on link "每日結帳" at bounding box center [34, 116] width 62 height 16
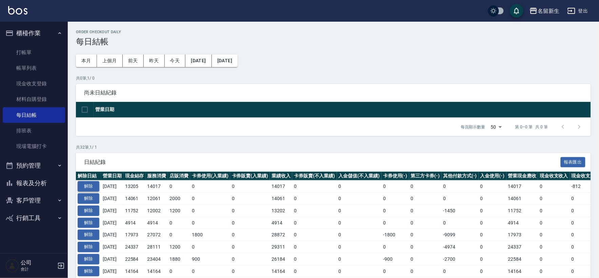
click at [82, 183] on button "解除" at bounding box center [89, 186] width 22 height 11
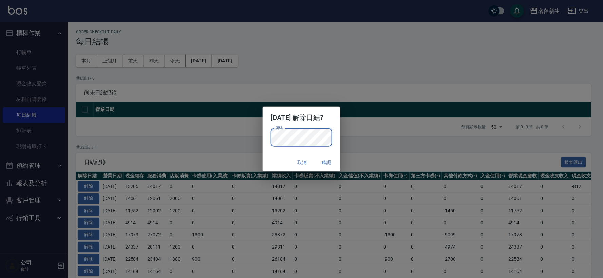
click at [325, 166] on button "確認" at bounding box center [327, 162] width 22 height 13
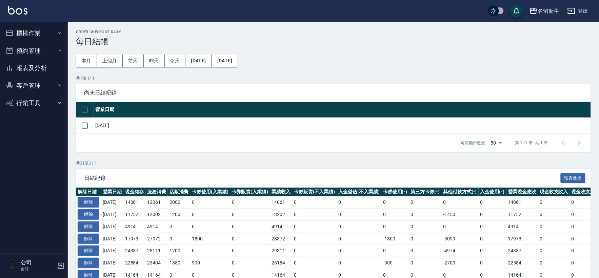
click at [42, 43] on button "預約管理" at bounding box center [34, 51] width 62 height 18
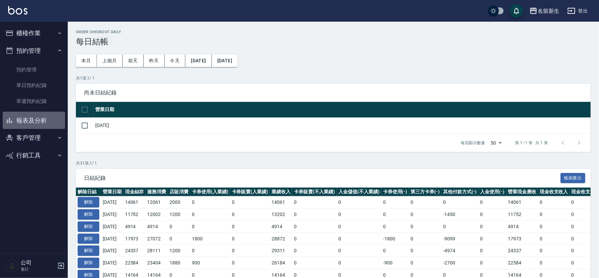
click at [36, 128] on button "報表及分析" at bounding box center [34, 121] width 62 height 18
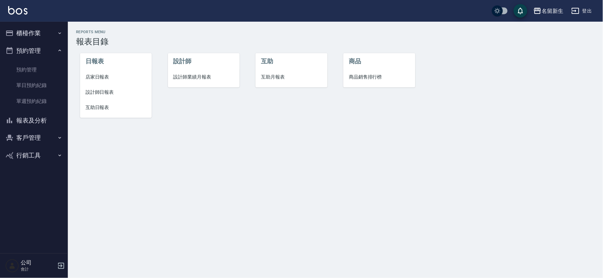
click at [44, 35] on button "櫃檯作業" at bounding box center [34, 33] width 62 height 18
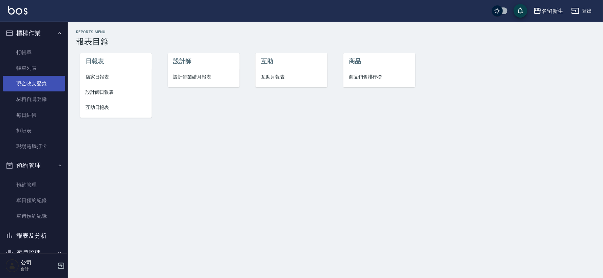
click at [46, 88] on link "現金收支登錄" at bounding box center [34, 84] width 62 height 16
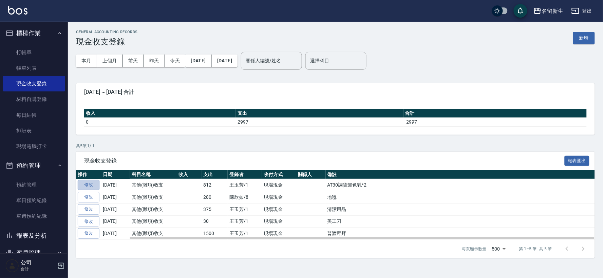
click at [89, 185] on link "修改" at bounding box center [89, 185] width 22 height 11
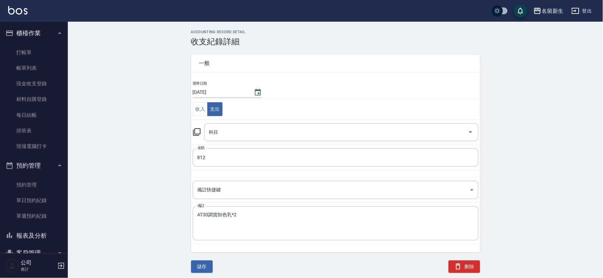
type input "26 其他(雜項)收支"
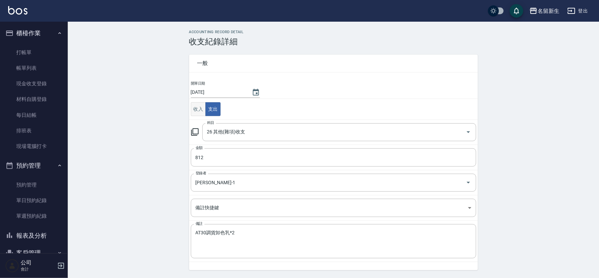
click at [199, 106] on button "收入" at bounding box center [198, 109] width 15 height 14
click at [276, 137] on input "科目" at bounding box center [335, 133] width 258 height 12
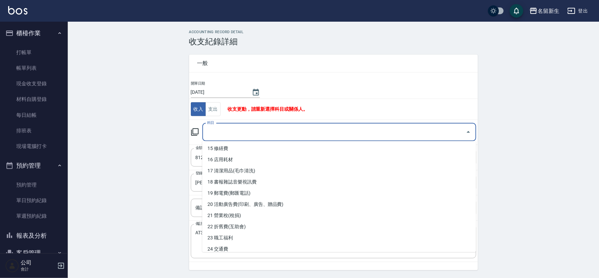
scroll to position [188, 0]
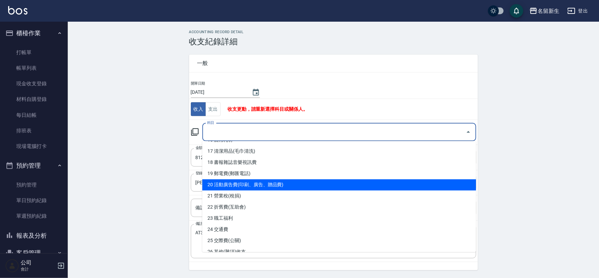
click at [115, 160] on div "ACCOUNTING RECORD DETAIL 收支紀錄詳細 一般 開單日期 2025/09/18 收入 支出 收支更動，請重新選擇科目或關係人。 科目 科…" at bounding box center [333, 161] width 531 height 262
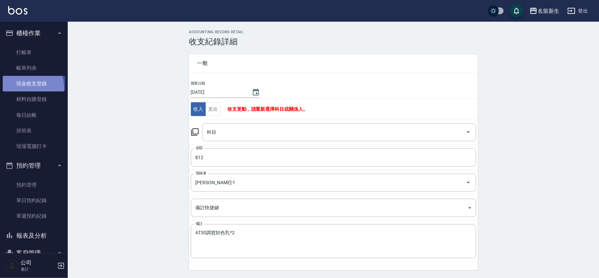
click at [28, 88] on link "現金收支登錄" at bounding box center [34, 84] width 62 height 16
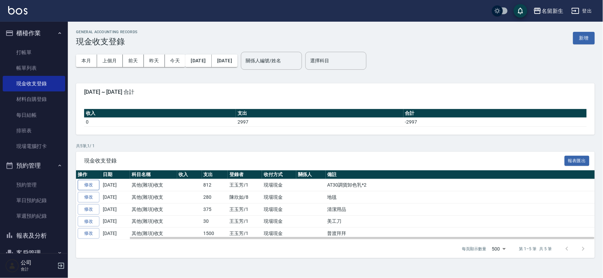
click at [89, 183] on link "修改" at bounding box center [89, 185] width 22 height 11
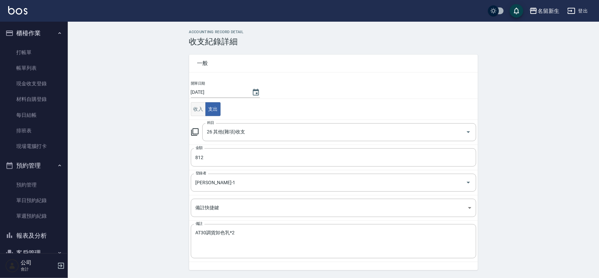
click at [204, 114] on button "收入" at bounding box center [198, 109] width 15 height 14
click at [227, 126] on div "科目" at bounding box center [339, 132] width 274 height 18
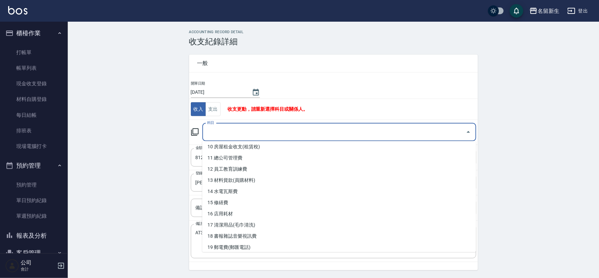
scroll to position [226, 0]
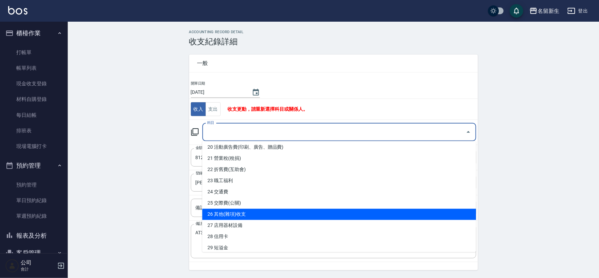
click at [243, 215] on li "26 其他(雜項)收支" at bounding box center [339, 214] width 274 height 11
type input "26 其他(雜項)收支"
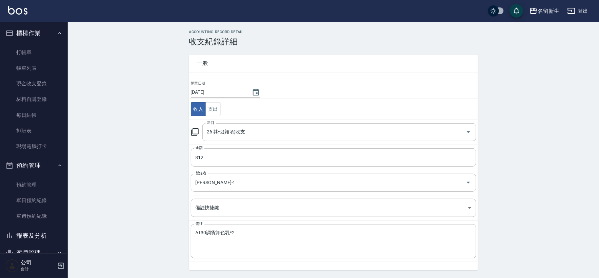
click at [146, 187] on div "ACCOUNTING RECORD DETAIL 收支紀錄詳細 一般 開單日期 2025/09/18 收入 支出 科目 26 其他(雜項)收支 科目 金額 8…" at bounding box center [333, 161] width 531 height 262
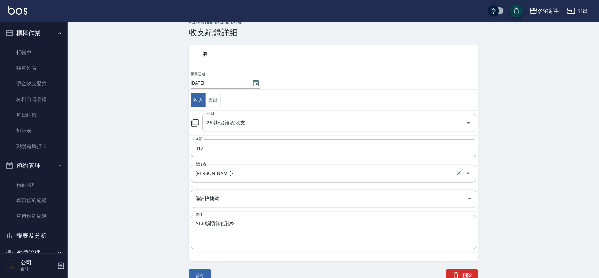
scroll to position [13, 0]
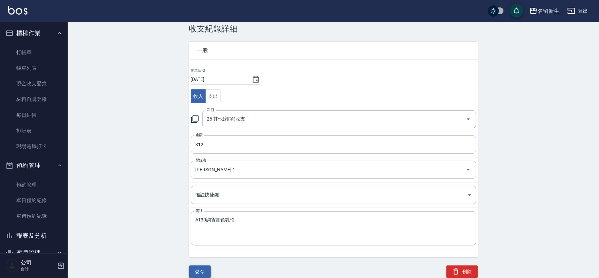
click at [200, 274] on button "儲存" at bounding box center [200, 272] width 22 height 13
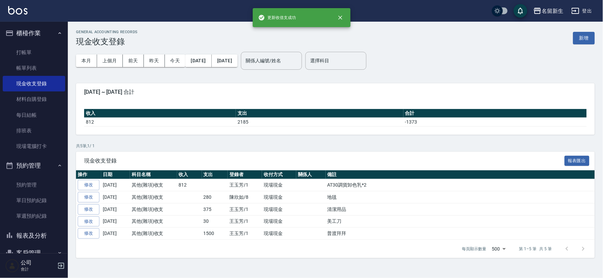
click at [21, 167] on button "預約管理" at bounding box center [34, 166] width 62 height 18
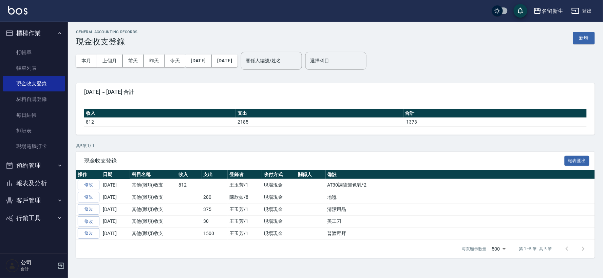
click at [43, 185] on button "報表及分析" at bounding box center [34, 184] width 62 height 18
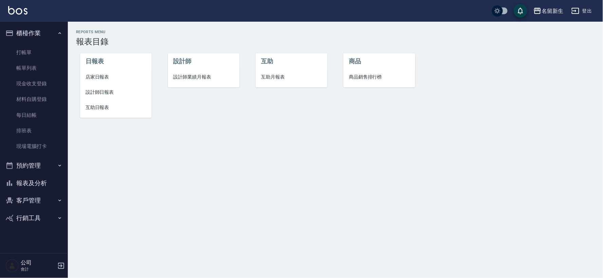
click at [101, 80] on li "店家日報表" at bounding box center [116, 77] width 72 height 15
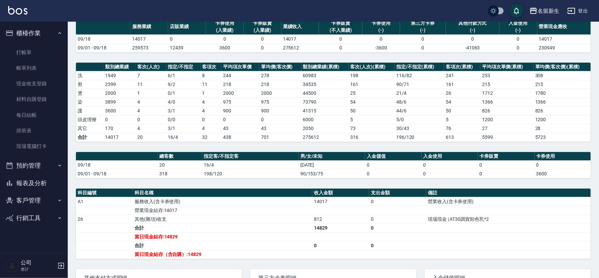
scroll to position [51, 0]
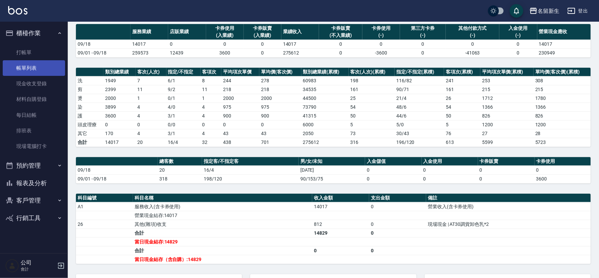
drag, startPoint x: 34, startPoint y: 83, endPoint x: 62, endPoint y: 67, distance: 32.4
click at [35, 83] on link "現金收支登錄" at bounding box center [34, 84] width 62 height 16
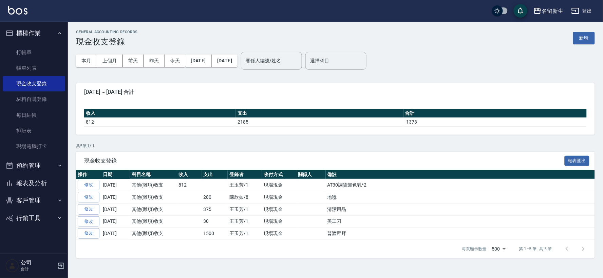
click at [43, 184] on button "報表及分析" at bounding box center [34, 184] width 62 height 18
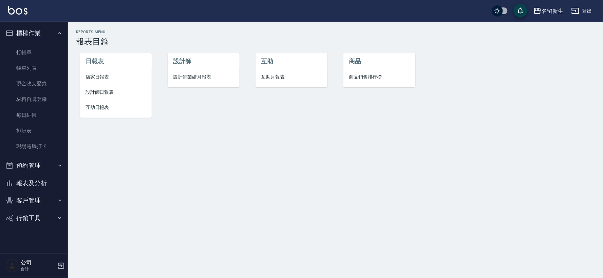
click at [103, 75] on span "店家日報表" at bounding box center [115, 77] width 61 height 7
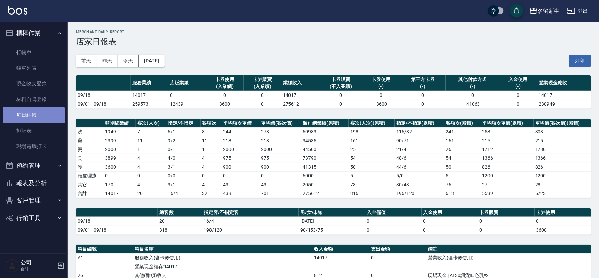
click at [37, 116] on link "每日結帳" at bounding box center [34, 116] width 62 height 16
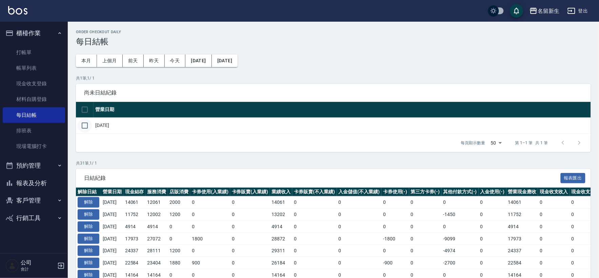
click at [87, 130] on input "checkbox" at bounding box center [85, 126] width 14 height 14
checkbox input "true"
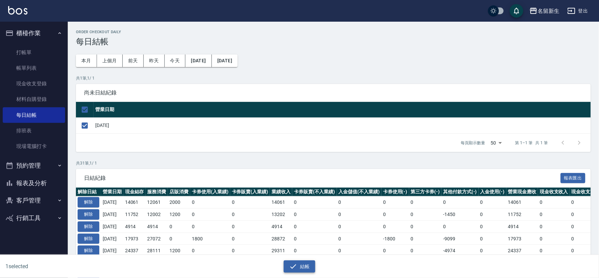
click at [302, 267] on button "結帳" at bounding box center [300, 267] width 32 height 13
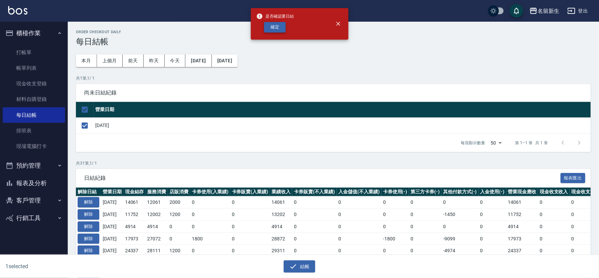
click at [286, 28] on div "確定" at bounding box center [275, 27] width 38 height 11
click at [286, 28] on button "確定" at bounding box center [275, 27] width 22 height 11
checkbox input "false"
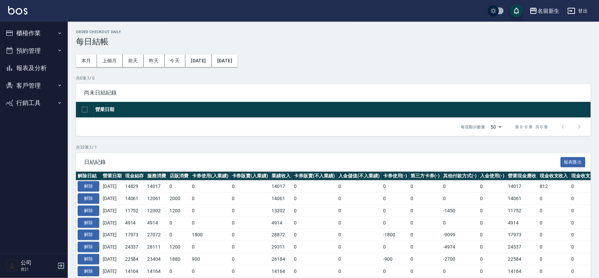
click at [25, 66] on button "報表及分析" at bounding box center [34, 68] width 62 height 18
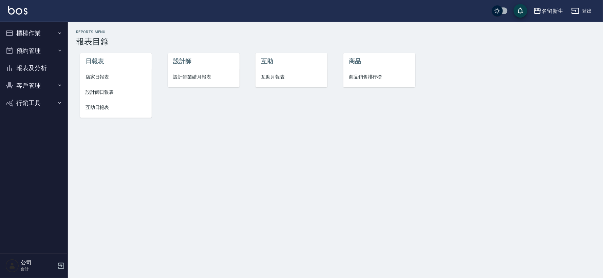
drag, startPoint x: 0, startPoint y: 79, endPoint x: 32, endPoint y: 62, distance: 36.4
click at [31, 63] on nav "櫃檯作業 打帳單 帳單列表 現金收支登錄 材料自購登錄 每日結帳 排班表 現場電腦打卡 預約管理 預約管理 單日預約紀錄 單週預約紀錄 報表及分析 報表目錄 …" at bounding box center [34, 138] width 68 height 232
click at [193, 76] on span "設計師業績月報表" at bounding box center [203, 77] width 61 height 7
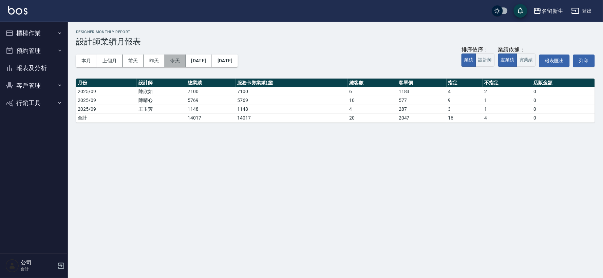
click at [175, 61] on button "今天" at bounding box center [175, 61] width 21 height 13
click at [46, 65] on button "報表及分析" at bounding box center [34, 68] width 62 height 18
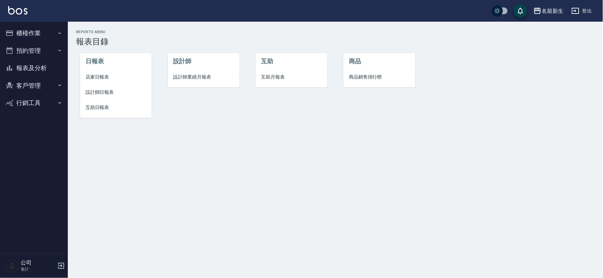
click at [191, 79] on span "設計師業績月報表" at bounding box center [203, 77] width 61 height 7
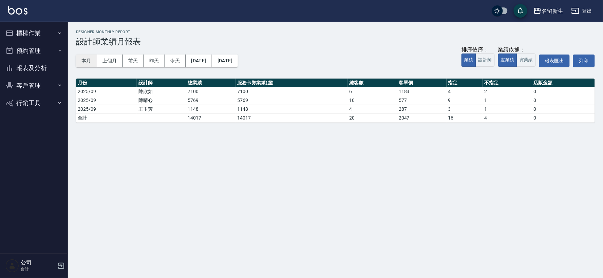
click at [93, 66] on button "本月" at bounding box center [86, 61] width 21 height 13
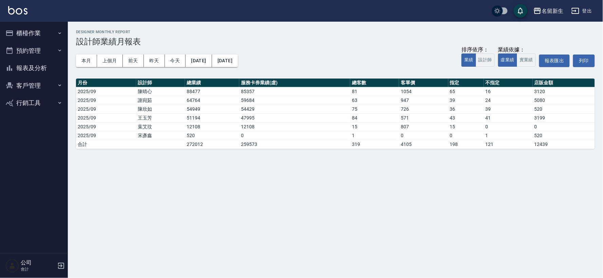
click at [49, 32] on button "櫃檯作業" at bounding box center [34, 33] width 62 height 18
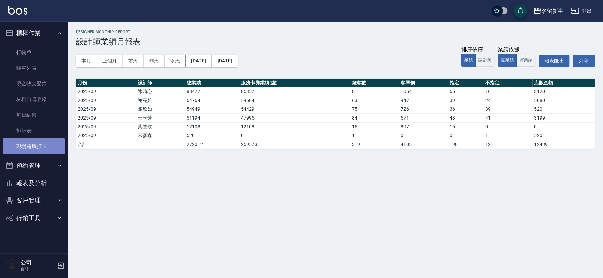
click at [43, 143] on link "現場電腦打卡" at bounding box center [34, 147] width 62 height 16
